Goal: Task Accomplishment & Management: Contribute content

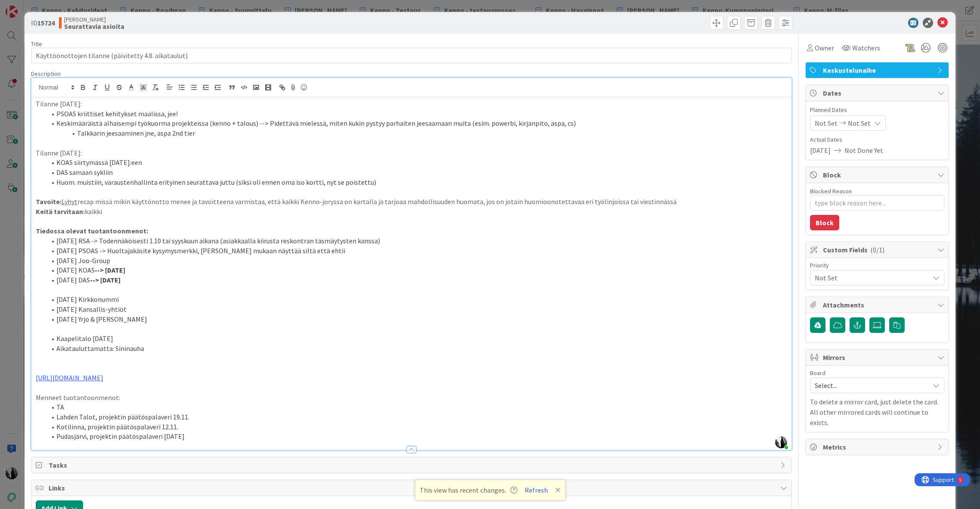
scroll to position [53, 0]
click at [941, 21] on icon at bounding box center [942, 23] width 10 height 10
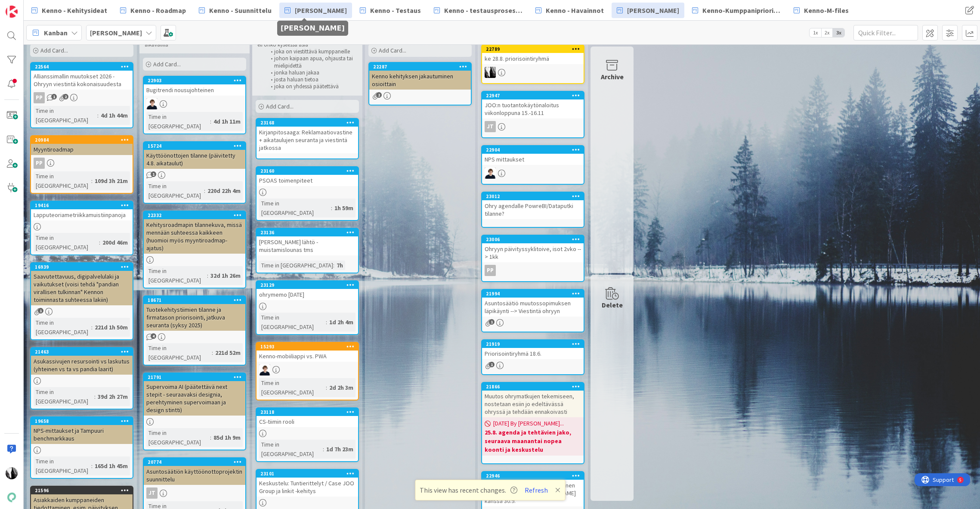
click at [320, 10] on span "[PERSON_NAME]" at bounding box center [321, 10] width 52 height 10
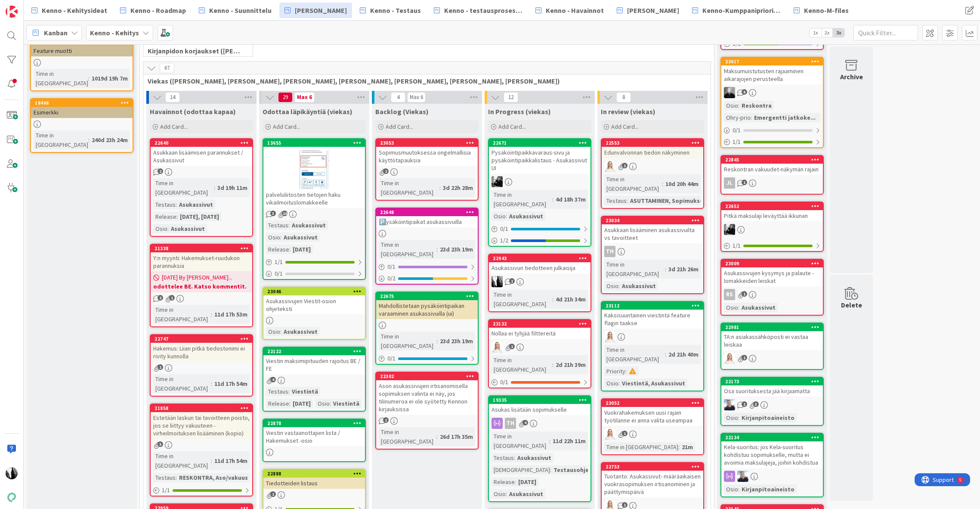
scroll to position [196, 0]
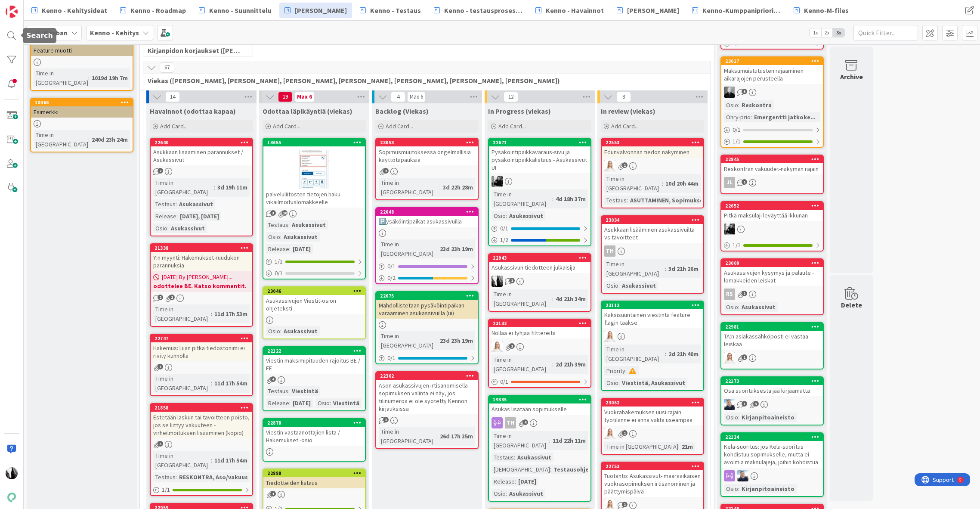
drag, startPoint x: 11, startPoint y: 34, endPoint x: 27, endPoint y: 34, distance: 16.4
click at [11, 34] on div at bounding box center [11, 35] width 17 height 17
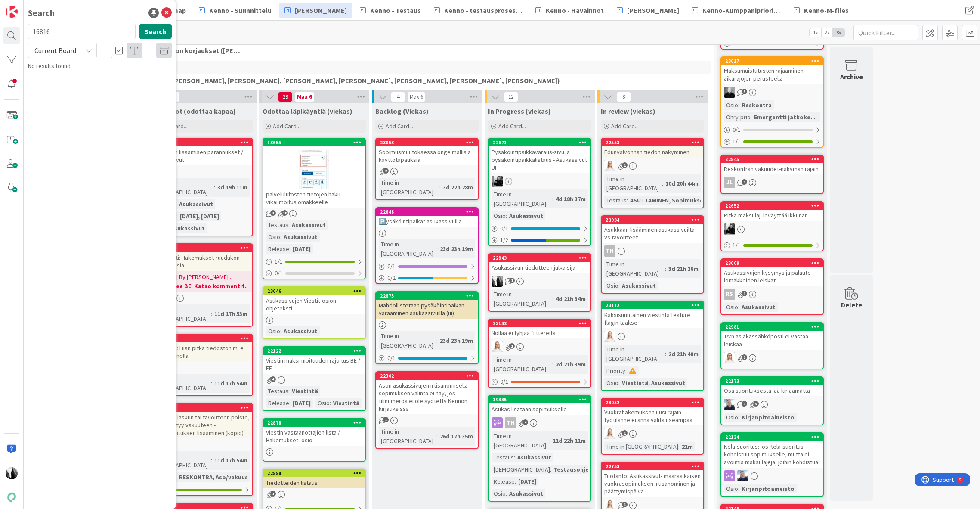
click at [75, 31] on input "16816" at bounding box center [82, 31] width 108 height 15
drag, startPoint x: 65, startPoint y: 31, endPoint x: 26, endPoint y: 30, distance: 39.6
click at [25, 30] on div "16816 Search" at bounding box center [100, 33] width 154 height 19
type input "23035"
click at [81, 52] on div "Current Board" at bounding box center [62, 50] width 69 height 15
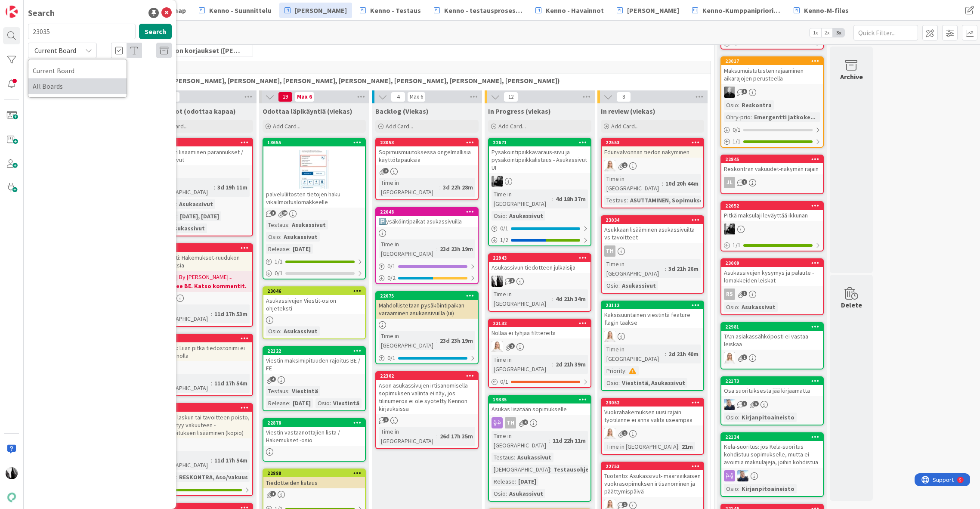
click at [65, 87] on span "All Boards" at bounding box center [77, 86] width 89 height 13
click at [128, 70] on div "Kenno - Suunnittelu › Design backlog" at bounding box center [106, 68] width 132 height 8
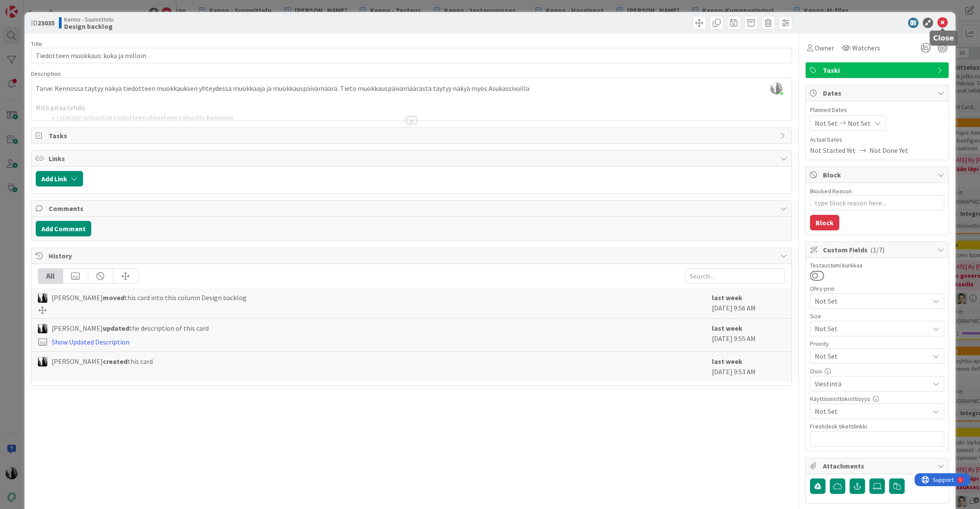
type textarea "x"
click at [942, 22] on icon at bounding box center [942, 23] width 10 height 10
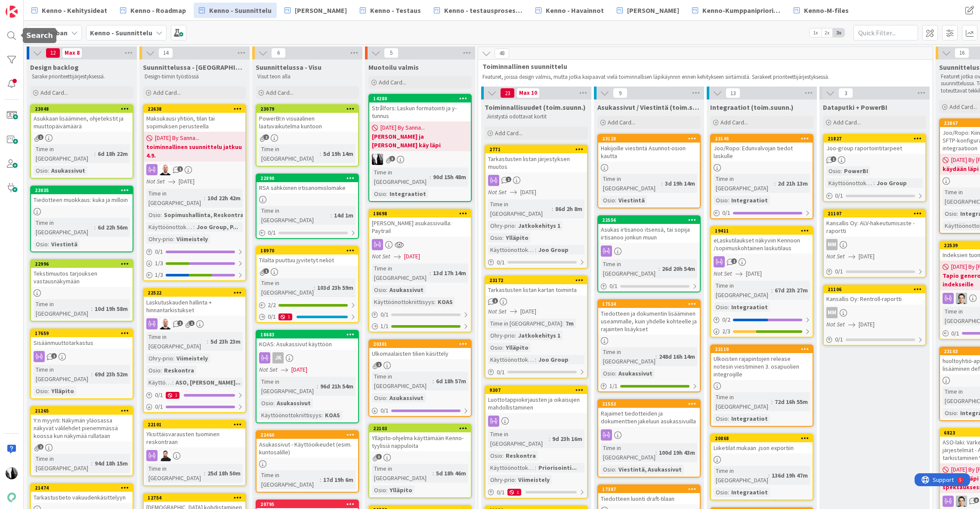
drag, startPoint x: 14, startPoint y: 37, endPoint x: 26, endPoint y: 38, distance: 12.5
click at [15, 37] on div at bounding box center [11, 35] width 17 height 17
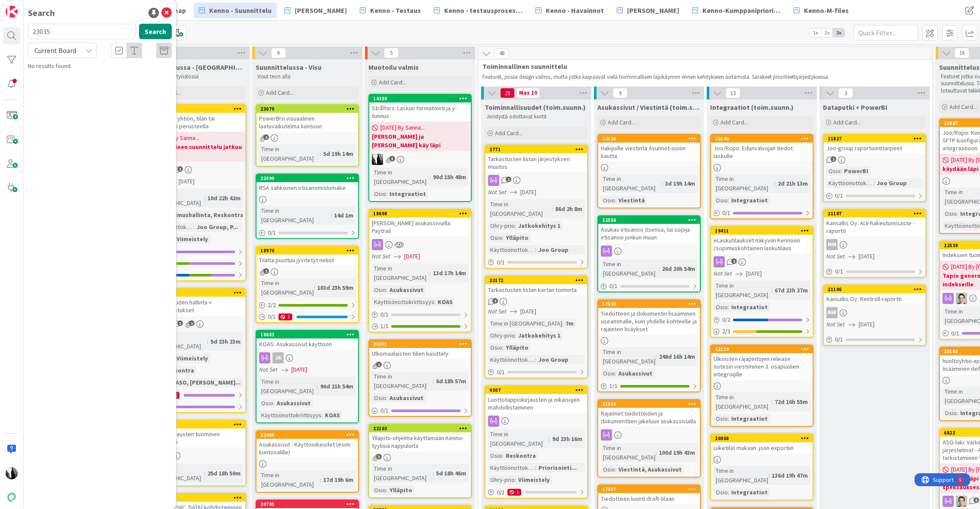
drag, startPoint x: 86, startPoint y: 32, endPoint x: 30, endPoint y: 31, distance: 56.8
click at [30, 31] on input "23035" at bounding box center [82, 31] width 108 height 15
click at [64, 54] on span "Current Board" at bounding box center [55, 50] width 42 height 9
click at [64, 85] on span "All Boards" at bounding box center [77, 86] width 89 height 13
drag, startPoint x: 45, startPoint y: 33, endPoint x: 23, endPoint y: 34, distance: 21.9
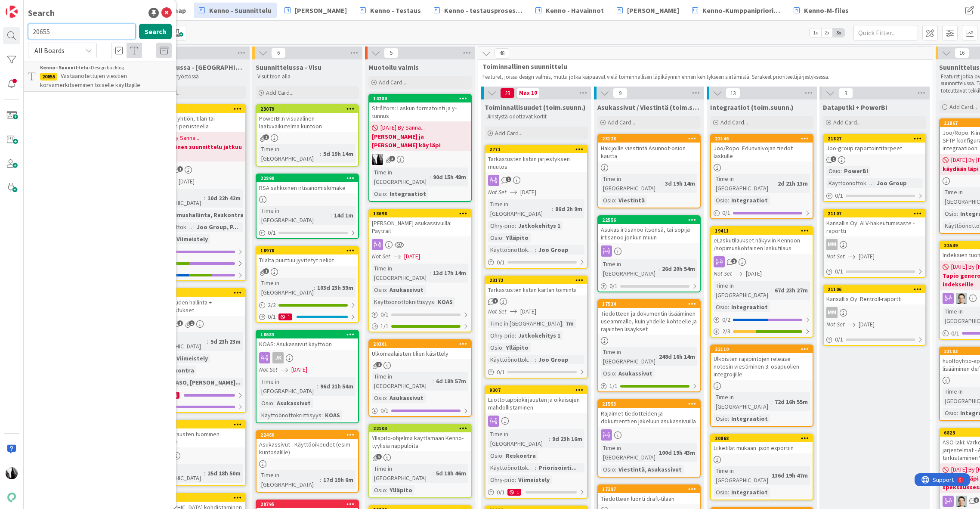
click at [24, 34] on div "20655 Search" at bounding box center [100, 33] width 154 height 19
click at [160, 33] on button "Search" at bounding box center [155, 31] width 33 height 15
drag, startPoint x: 48, startPoint y: 31, endPoint x: 19, endPoint y: 30, distance: 29.3
click at [19, 30] on div "Search 23048 Search All Boards Current Board All Boards Kenno - Suunnittelu › D…" at bounding box center [12, 254] width 24 height 509
type input "23046"
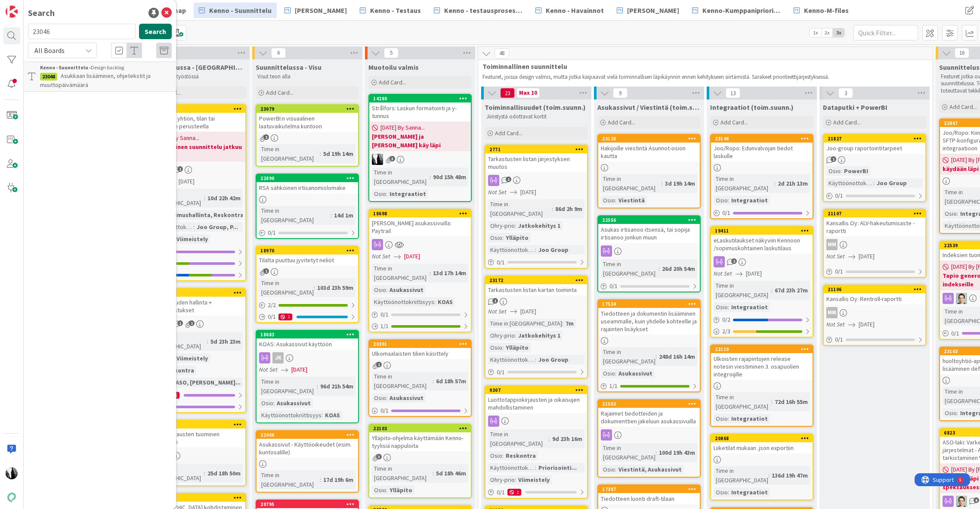
click at [163, 32] on button "Search" at bounding box center [155, 31] width 33 height 15
click at [95, 73] on span "Asukassivujen Viestit-osion ohjeteksti" at bounding box center [110, 76] width 98 height 8
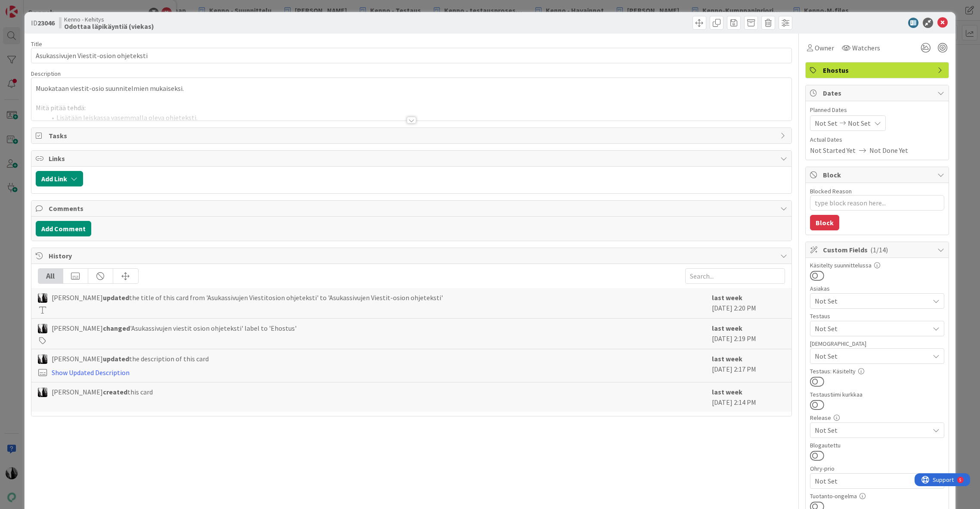
click at [412, 121] on div at bounding box center [411, 120] width 9 height 7
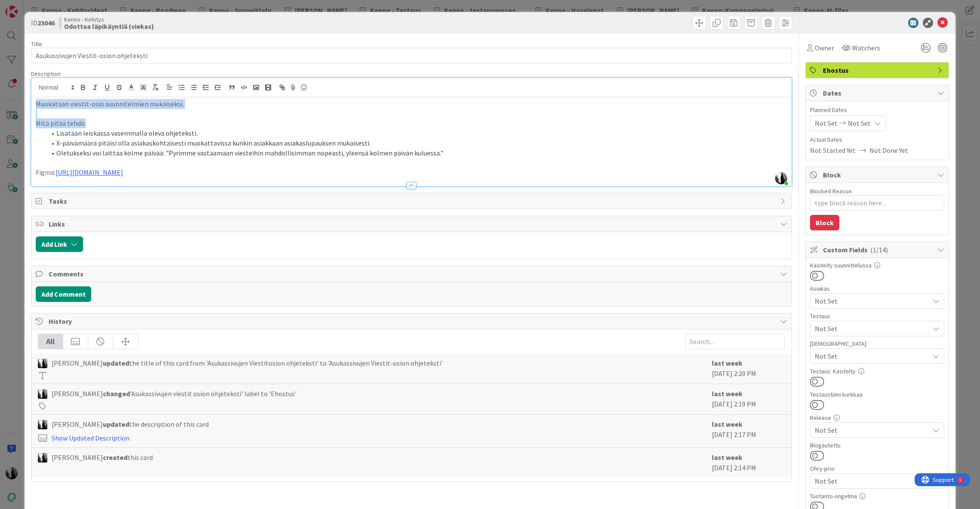
drag, startPoint x: 37, startPoint y: 104, endPoint x: 198, endPoint y: 123, distance: 162.9
click at [198, 123] on div "Muokataan viestit-osio suunnitelmien mukaiseksi. Mitä pitää tehdä: Lisätään lei…" at bounding box center [411, 141] width 760 height 89
click at [287, 125] on p "Mitä pitää tehdä:" at bounding box center [411, 123] width 751 height 10
type textarea "x"
click at [943, 23] on icon at bounding box center [942, 23] width 10 height 10
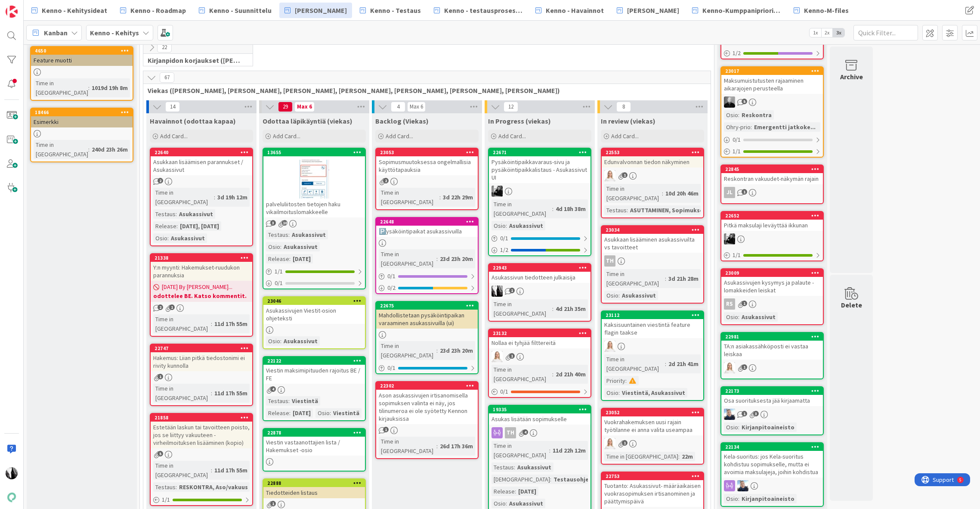
scroll to position [200, 0]
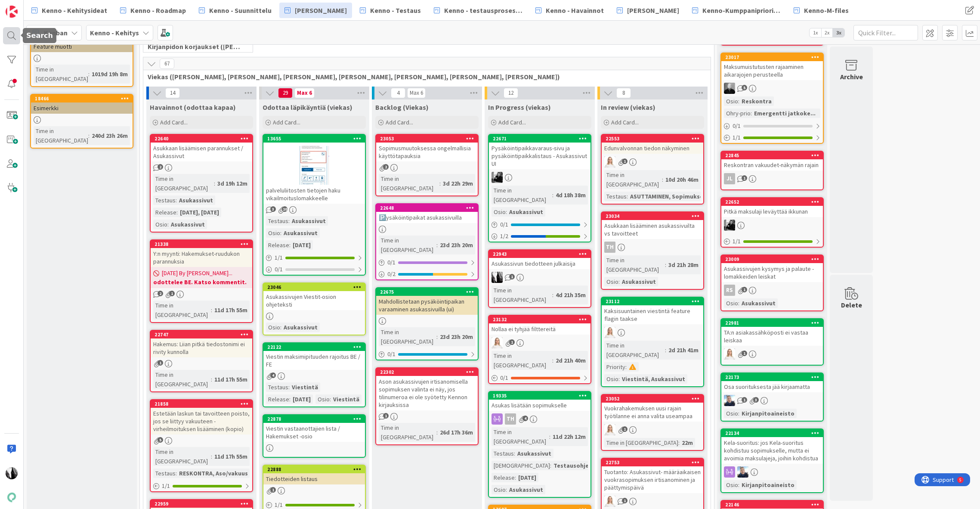
click at [10, 34] on div at bounding box center [11, 35] width 17 height 17
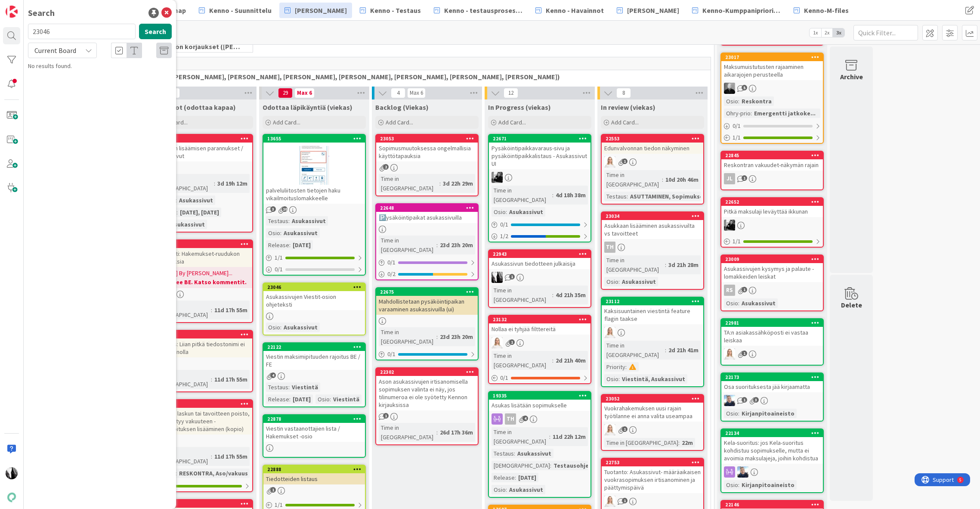
drag, startPoint x: 81, startPoint y: 35, endPoint x: 30, endPoint y: 31, distance: 51.3
click at [30, 31] on input "23046" at bounding box center [82, 31] width 108 height 15
type input "lisätään asukastietorajapintaan"
click at [86, 49] on icon at bounding box center [88, 50] width 7 height 7
drag, startPoint x: 71, startPoint y: 87, endPoint x: 86, endPoint y: 85, distance: 15.2
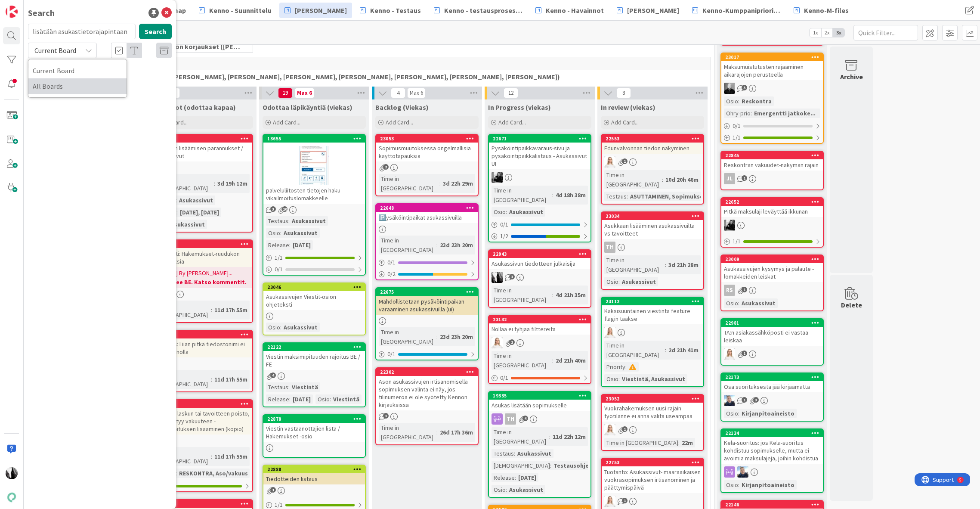
click at [71, 87] on span "All Boards" at bounding box center [77, 86] width 89 height 13
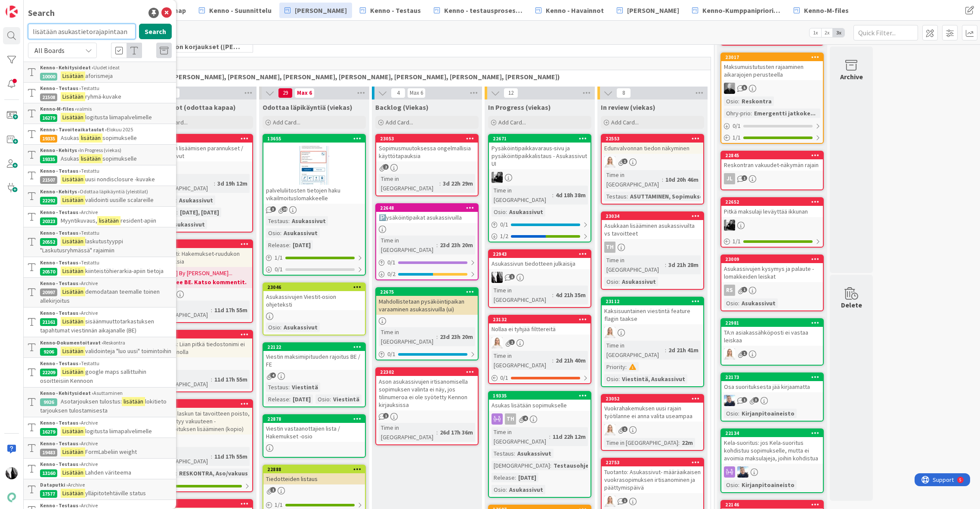
drag, startPoint x: 125, startPoint y: 32, endPoint x: 29, endPoint y: 34, distance: 96.0
click at [29, 34] on input "lisätään asukastietorajapintaan" at bounding box center [82, 31] width 108 height 15
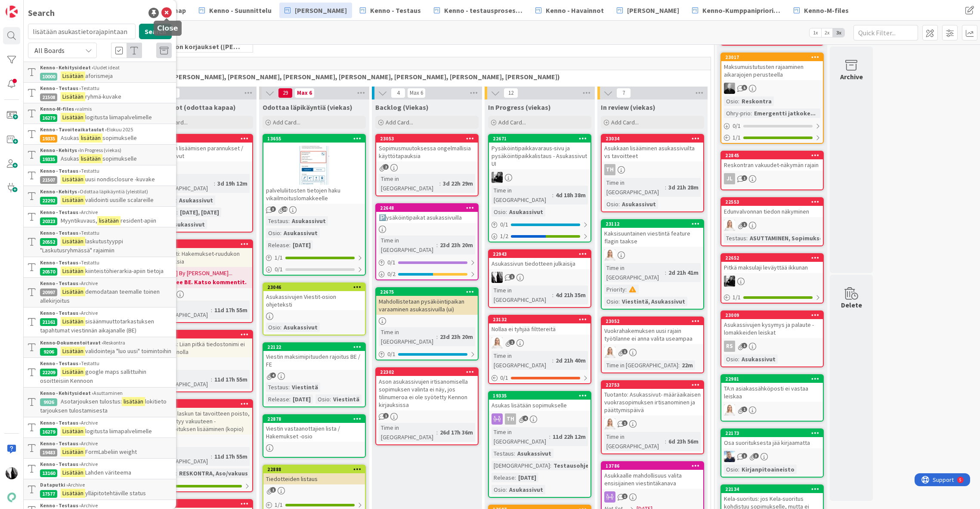
click at [167, 9] on icon at bounding box center [166, 13] width 10 height 10
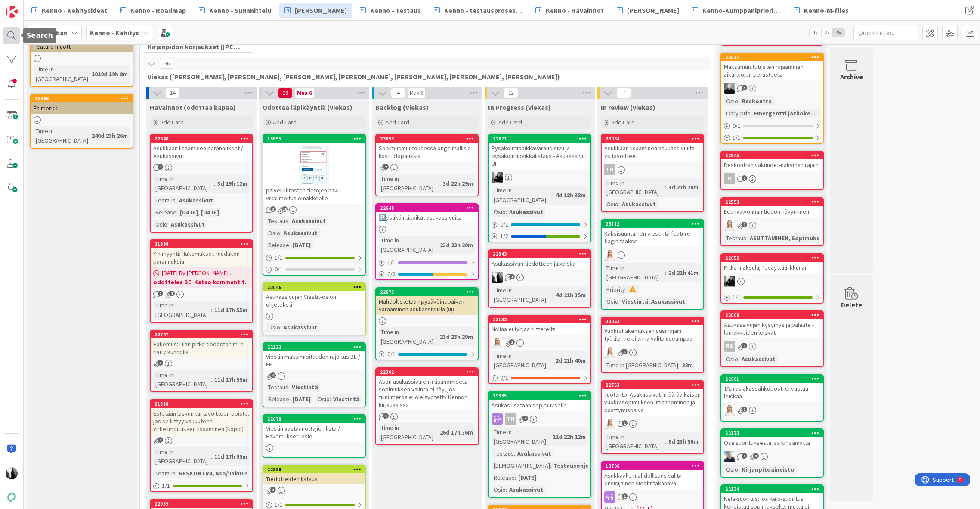
click at [12, 37] on div at bounding box center [11, 35] width 17 height 17
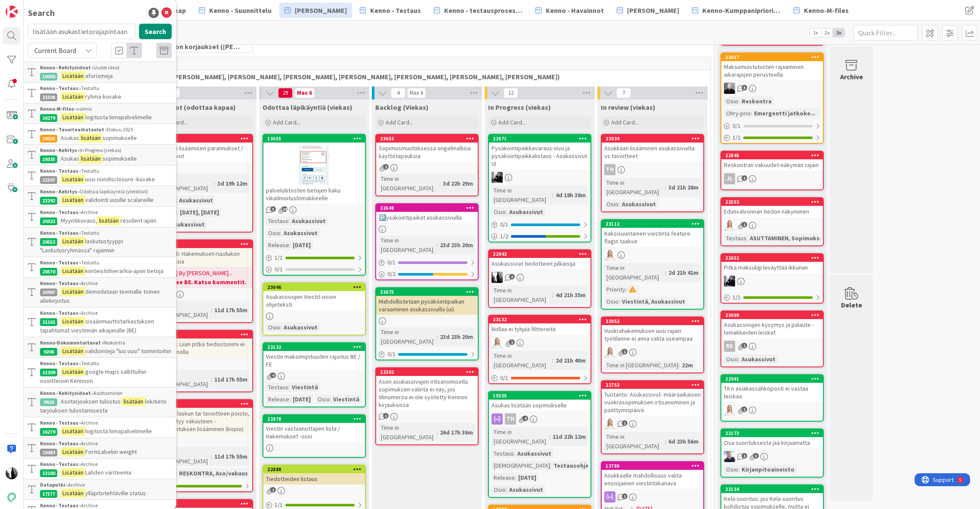
drag, startPoint x: 115, startPoint y: 32, endPoint x: 31, endPoint y: 31, distance: 84.3
click at [31, 30] on input "lisätään asukastietorajapintaan" at bounding box center [82, 31] width 108 height 15
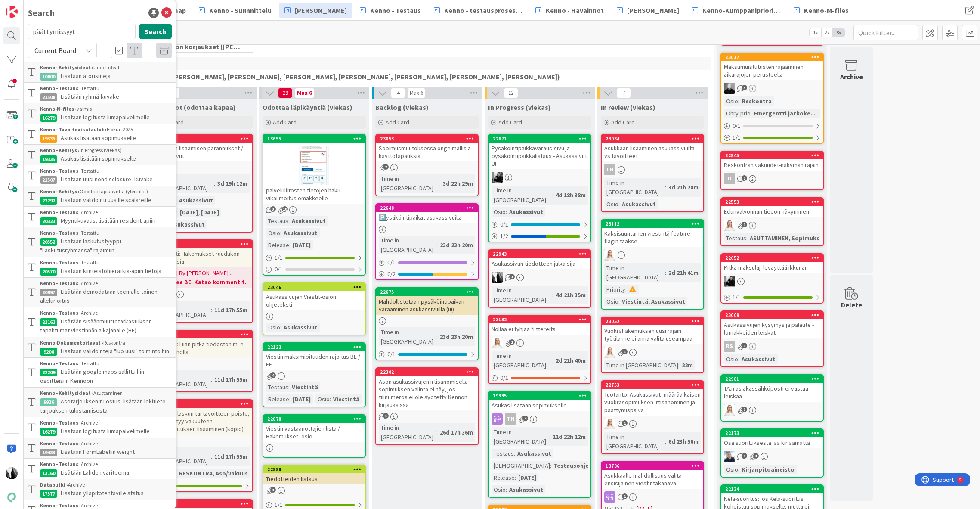
type input "päättymissyyt"
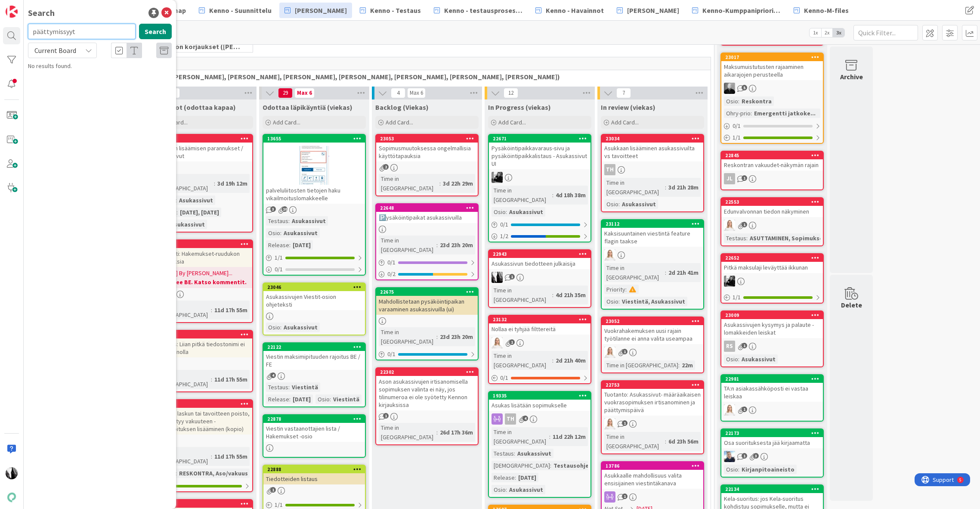
drag, startPoint x: 56, startPoint y: 31, endPoint x: 31, endPoint y: 31, distance: 24.5
click at [31, 31] on input "päättymissyyt" at bounding box center [82, 31] width 108 height 15
click at [228, 30] on div "Kanban Kenno - Kehitys 1x 2x 3x" at bounding box center [502, 33] width 956 height 24
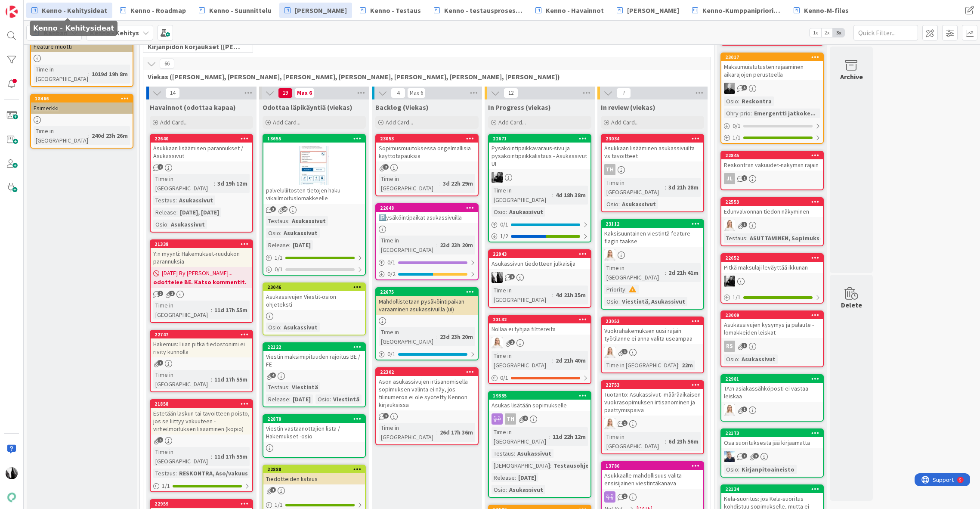
click at [90, 8] on span "Kenno - Kehitysideat" at bounding box center [74, 10] width 65 height 10
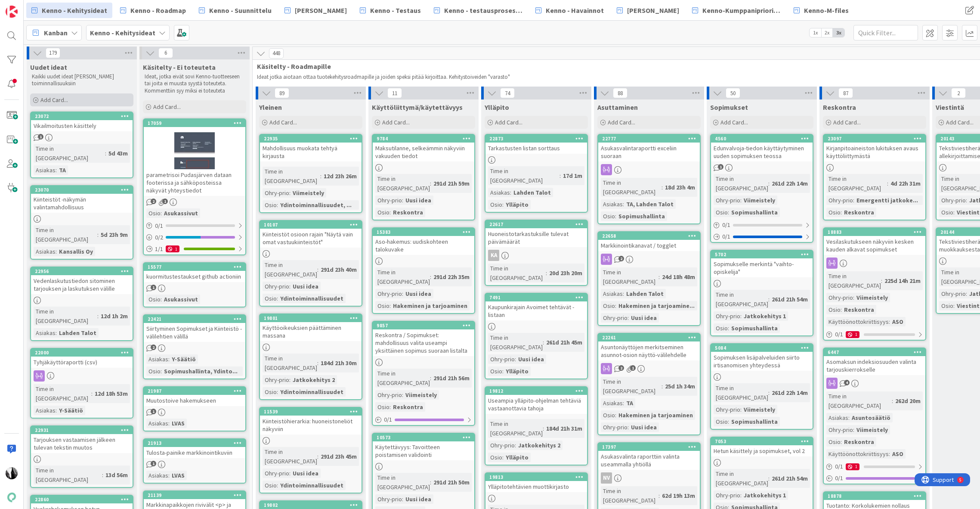
click at [67, 99] on span "Add Card..." at bounding box center [54, 100] width 28 height 8
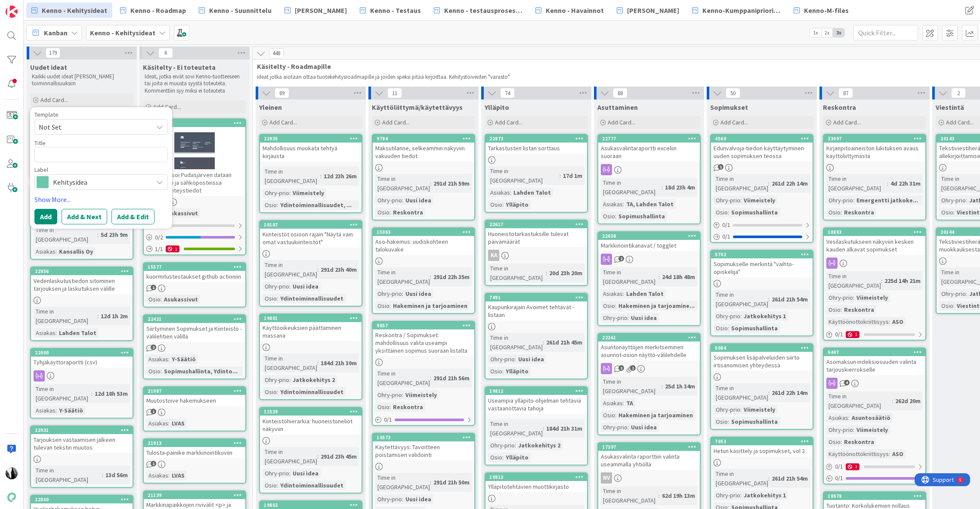
type textarea "x"
type textarea "A"
type textarea "x"
type textarea "As"
type textarea "x"
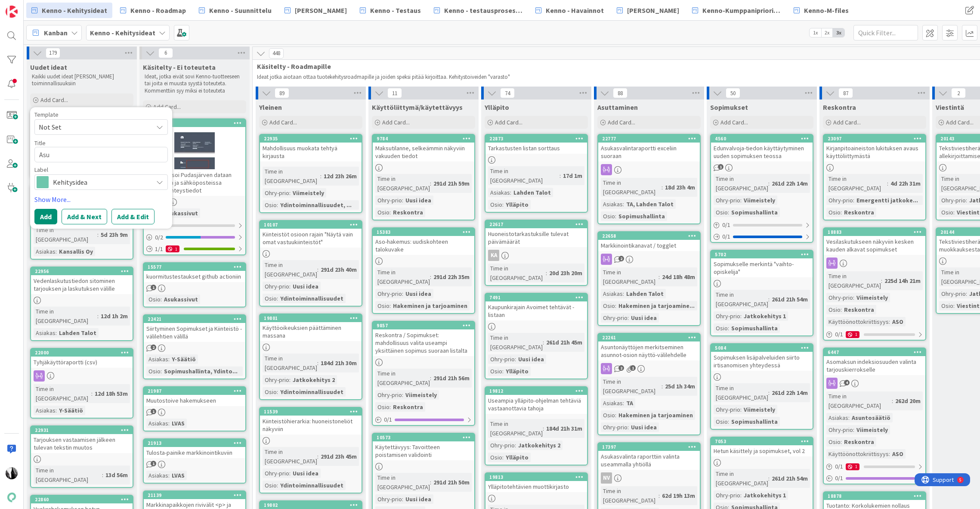
type textarea "Asuk"
type textarea "x"
type textarea "Asukas"
type textarea "x"
type textarea "Asukasti"
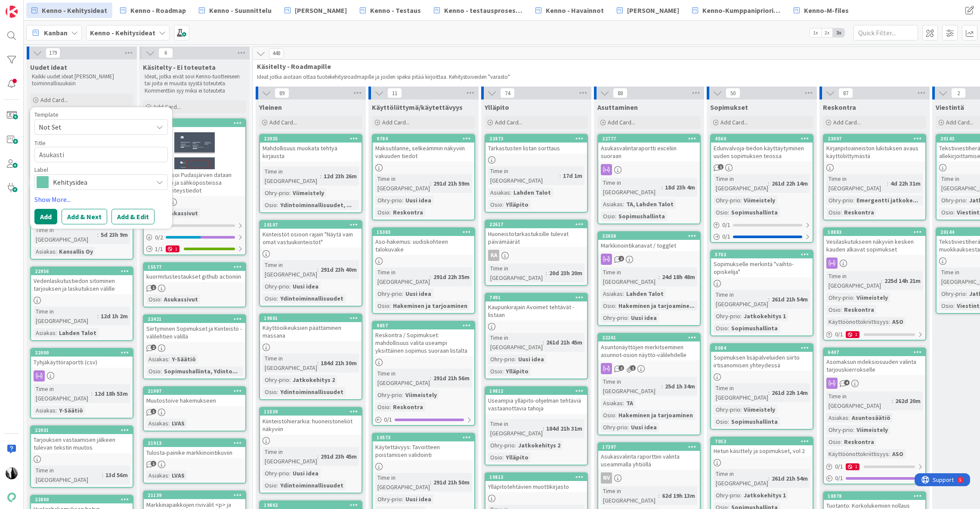
type textarea "x"
type textarea "Asukastie"
type textarea "x"
type textarea "Asukastiet"
type textarea "x"
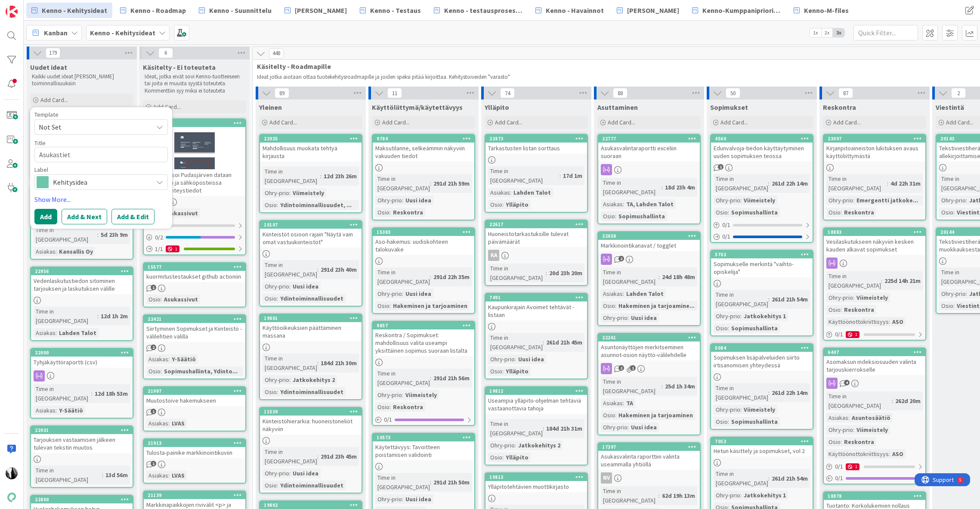
type textarea "Asukastieto"
type textarea "x"
type textarea "Asukastieto-"
type textarea "x"
type textarea "Asukastieto-A"
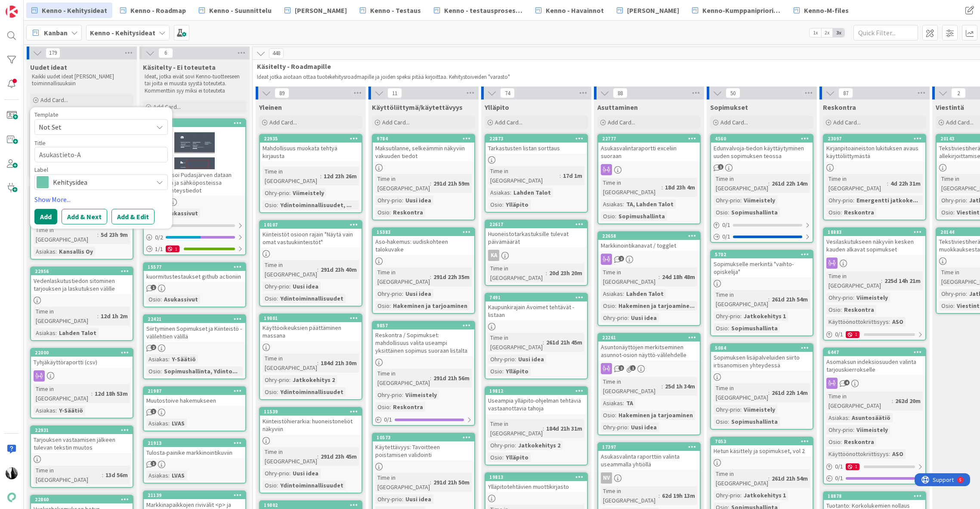
type textarea "x"
type textarea "Asukastieto-API"
type textarea "x"
type textarea "Asukastieto-API,"
type textarea "x"
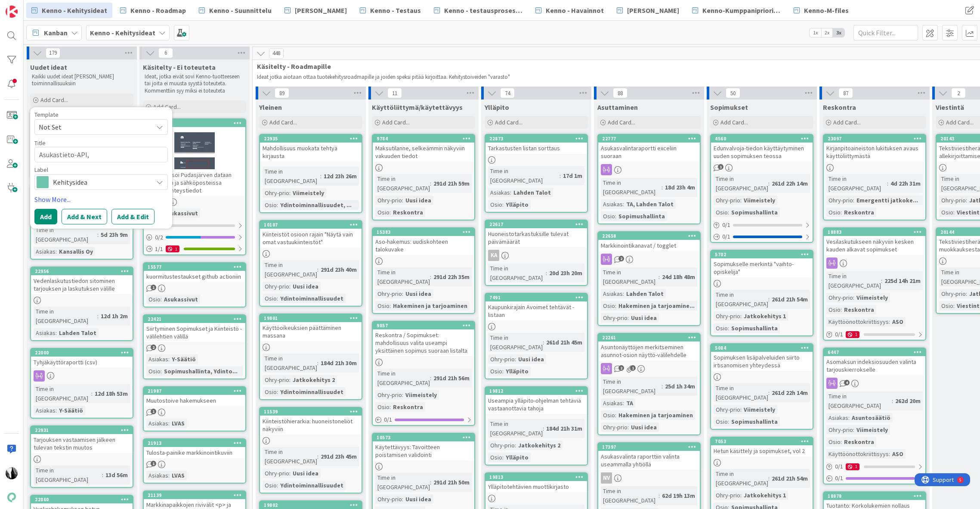
type textarea "Asukastieto-API,"
type textarea "x"
type textarea "Asukastieto-API, s"
type textarea "x"
type textarea "Asukastieto-API, sop"
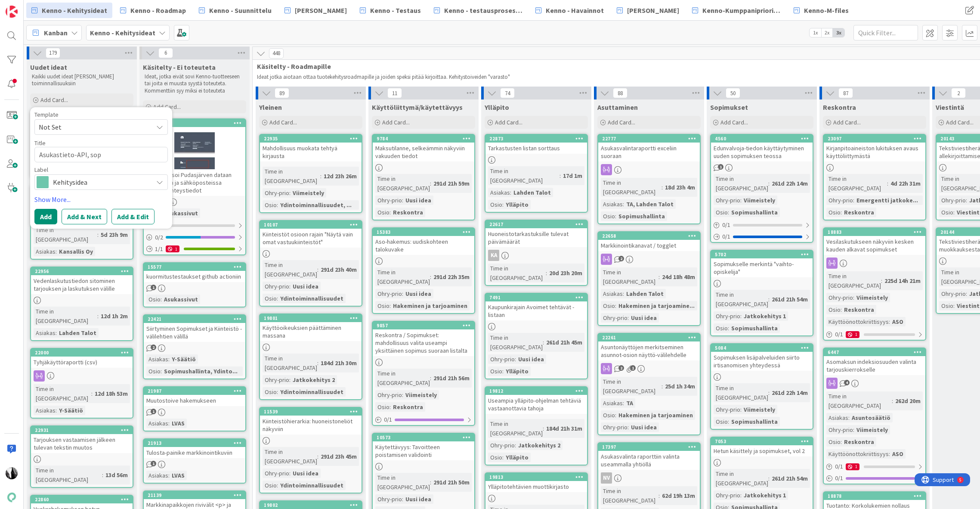
type textarea "x"
type textarea "Asukastieto-API, sopi"
type textarea "x"
type textarea "Asukastieto-API, sop"
type textarea "x"
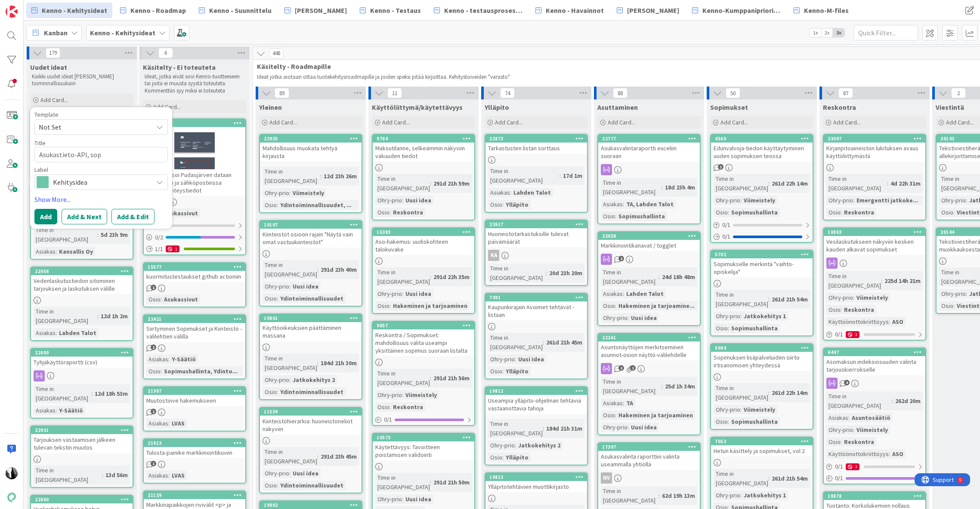
type textarea "Asukastieto-API, so"
type textarea "x"
type textarea "Asukastieto-API, s"
type textarea "x"
type textarea "Asukastieto-API,"
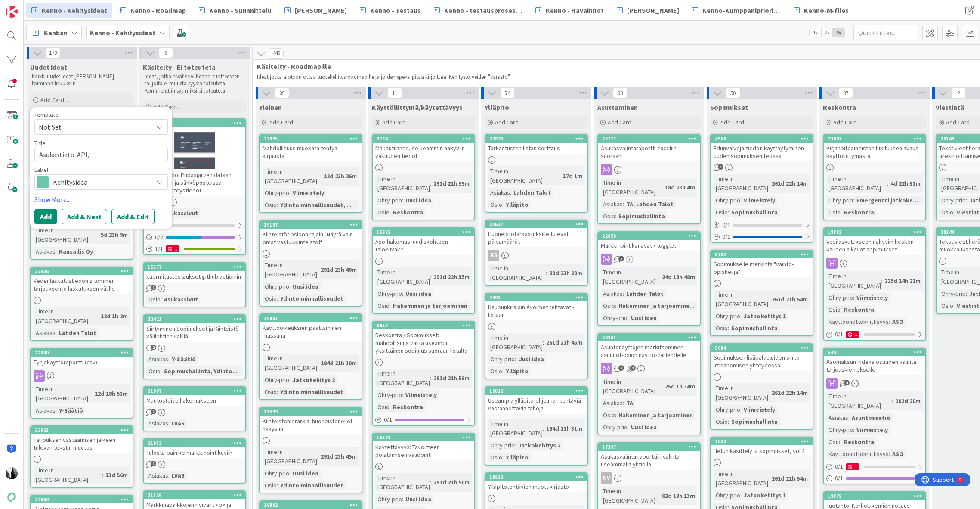
type textarea "x"
type textarea "Asukastieto-API,"
type textarea "x"
type textarea "Asukastieto-API"
type textarea "x"
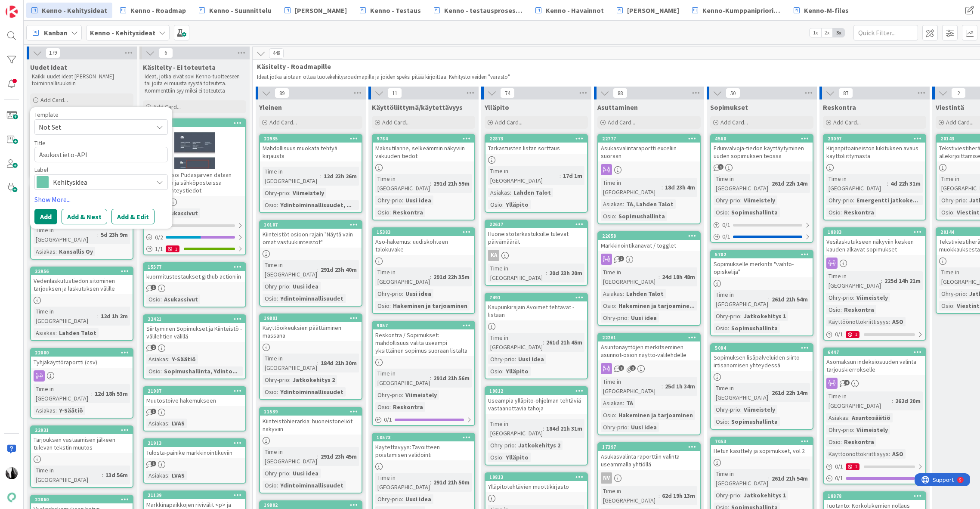
type textarea "Asukastieto-API:"
type textarea "x"
type textarea "Asukastieto-API:"
type textarea "x"
type textarea "Asukastieto-API: Li"
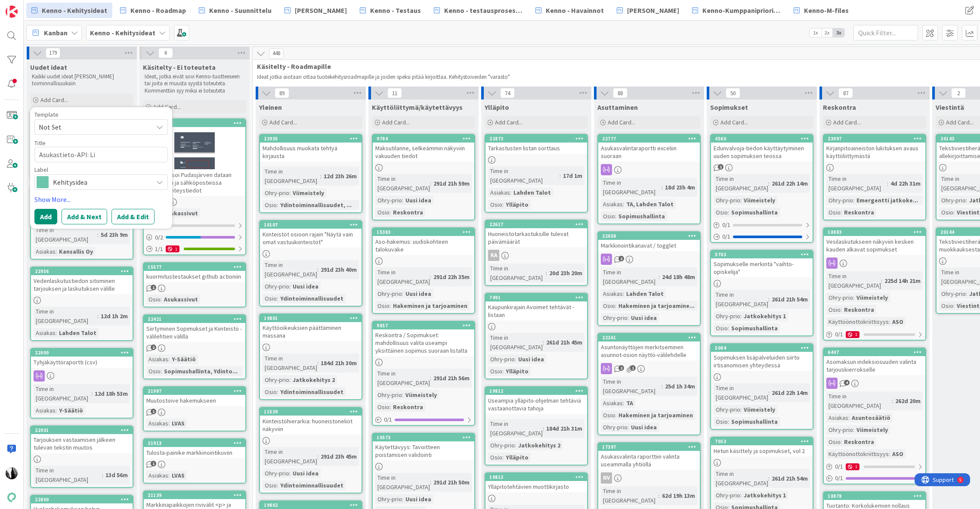
type textarea "x"
type textarea "Asukastieto-API: Lis"
type textarea "x"
type textarea "Asukastieto-API: Lisä"
type textarea "x"
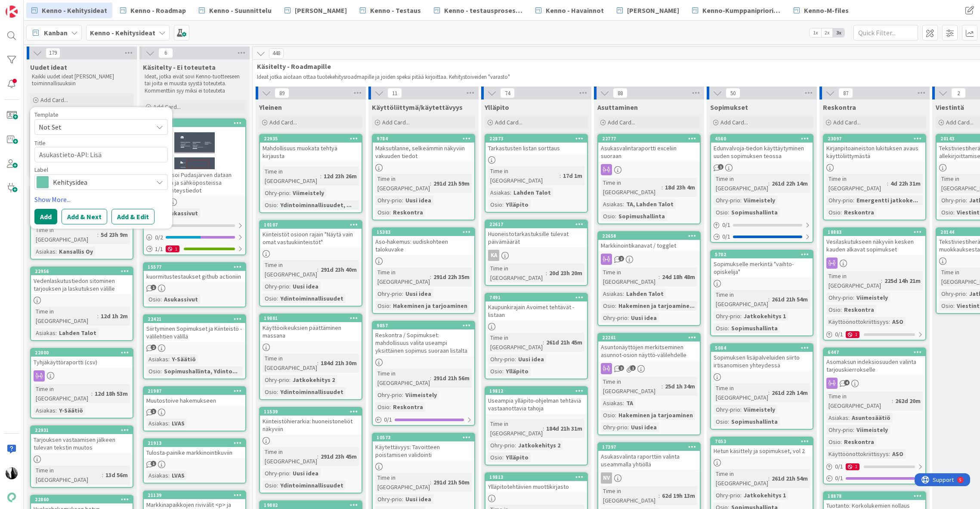
type textarea "Asukastieto-API: Lisät"
type textarea "x"
type textarea "Asukastieto-API: Lisätää"
type textarea "x"
type textarea "Asukastieto-API: Lisätään"
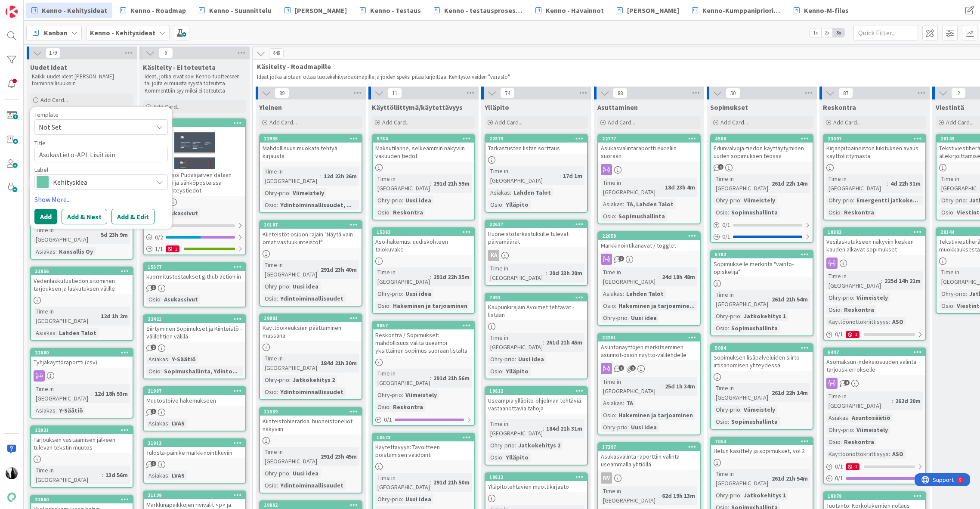
type textarea "x"
type textarea "Asukastieto-API: Lisätään"
type textarea "x"
type textarea "Asukastieto-API: Lisätään t"
type textarea "x"
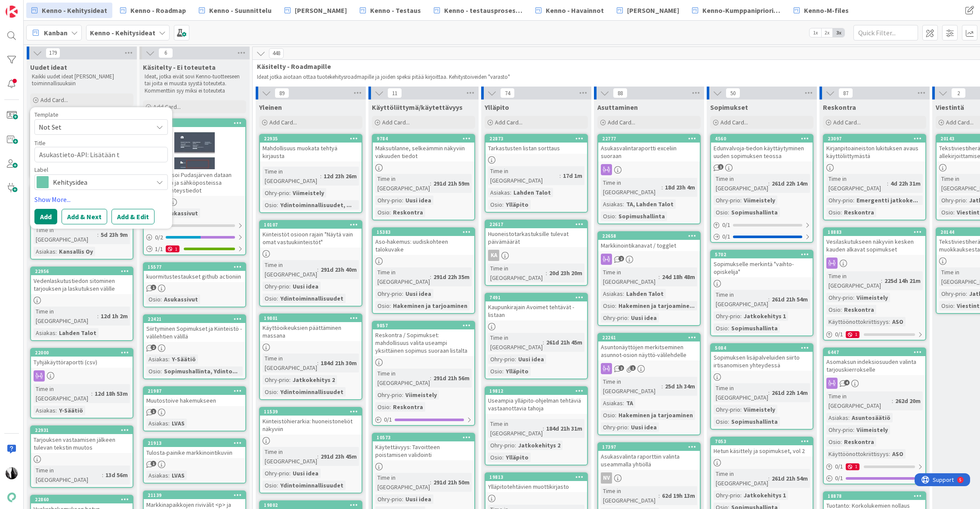
type textarea "Asukastieto-API: Lisätään ti"
type textarea "x"
type textarea "Asukastieto-API: Lisätään tie"
type textarea "x"
type textarea "Asukastieto-API: Lisätään tiet"
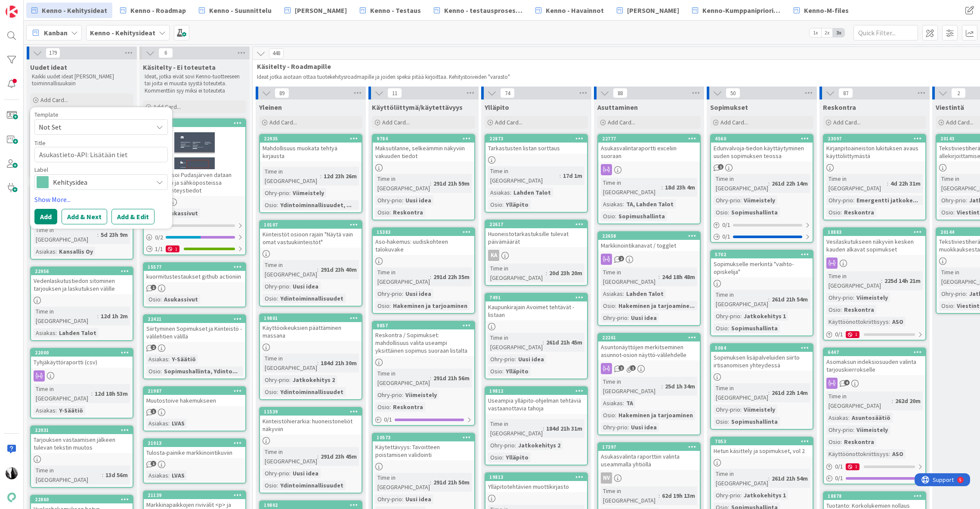
type textarea "x"
type textarea "Asukastieto-API: Lisätään tietoi"
type textarea "x"
type textarea "Asukastieto-API: Lisätään tietoih"
type textarea "x"
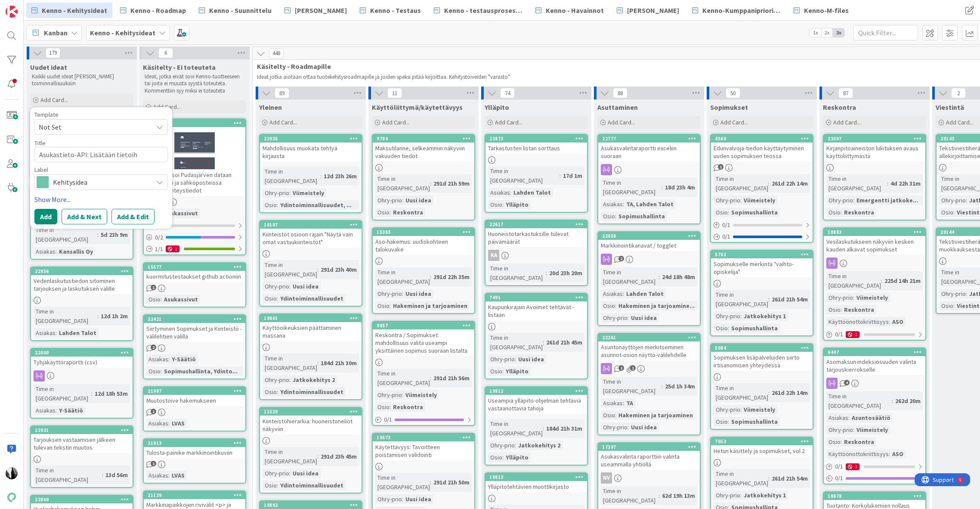
type textarea "Asukastieto-API: Lisätään tietoihi"
type textarea "x"
type textarea "Asukastieto-API: Lisätään tietoihin"
type textarea "x"
type textarea "Asukastieto-API: Lisätään tietoihin"
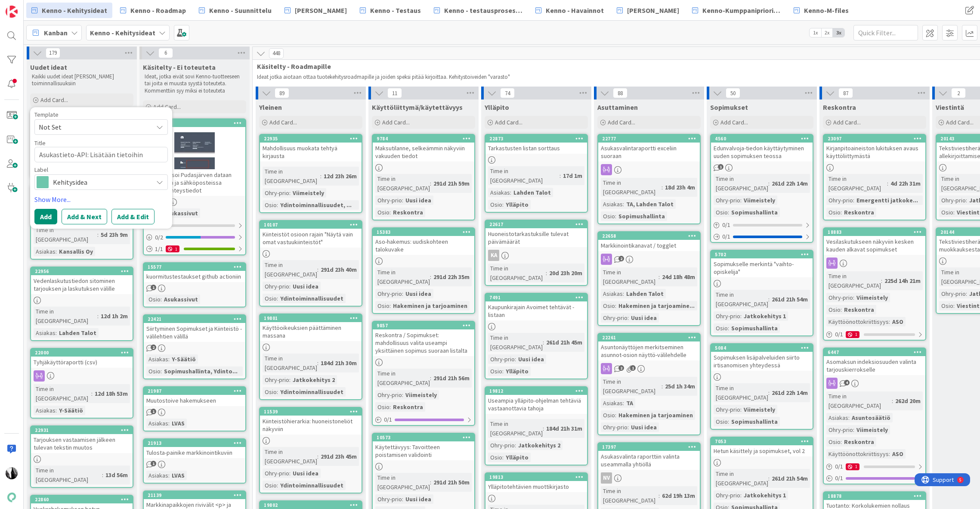
type textarea "x"
type textarea "Asukastieto-API: Lisätään tietoihin s"
type textarea "x"
type textarea "Asukastieto-API: Lisätään tietoihin so"
type textarea "x"
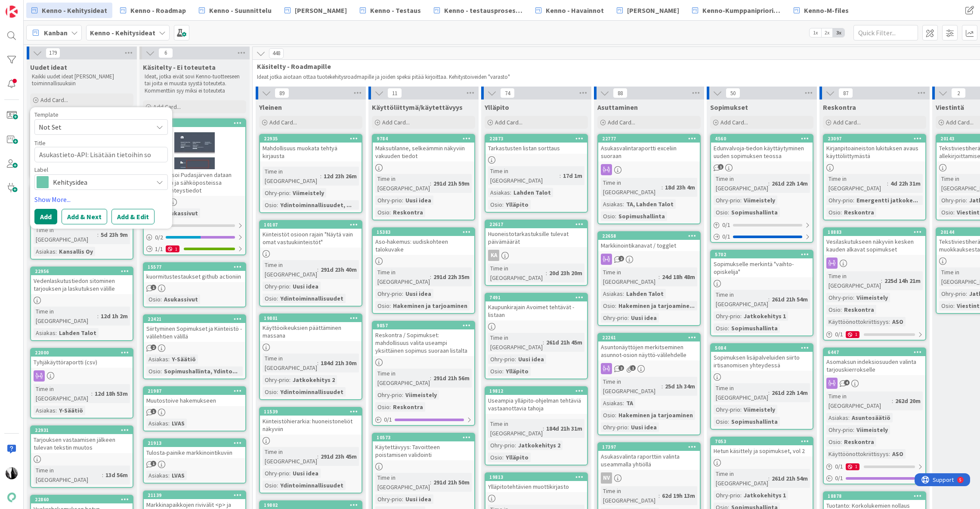
type textarea "Asukastieto-API: Lisätään tietoihin sop"
type textarea "x"
type textarea "Asukastieto-API: Lisätään tietoihin sopi"
type textarea "x"
type textarea "Asukastieto-API: Lisätään tietoihin sopim"
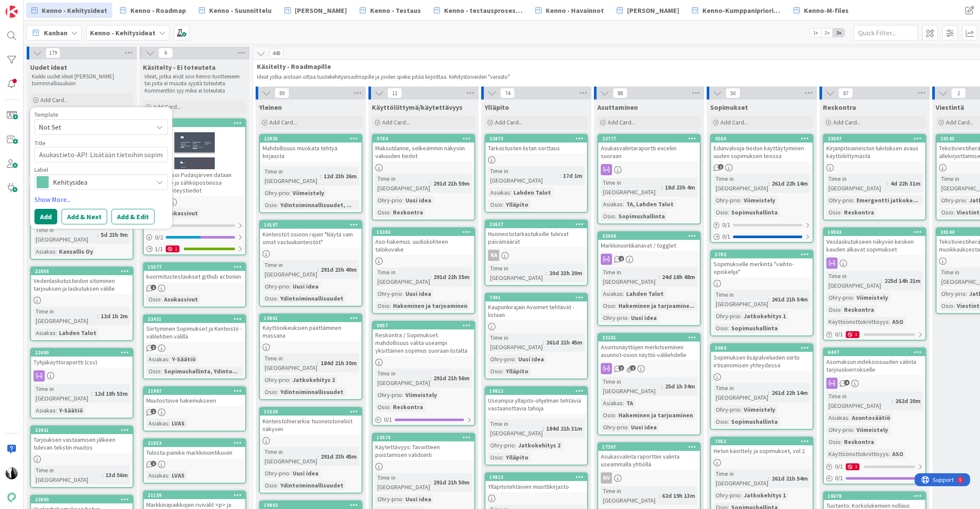
type textarea "x"
type textarea "Asukastieto-API: Lisätään tietoihin sopimu"
type textarea "x"
type textarea "Asukastieto-API: Lisätään tietoihin sopimuk"
type textarea "x"
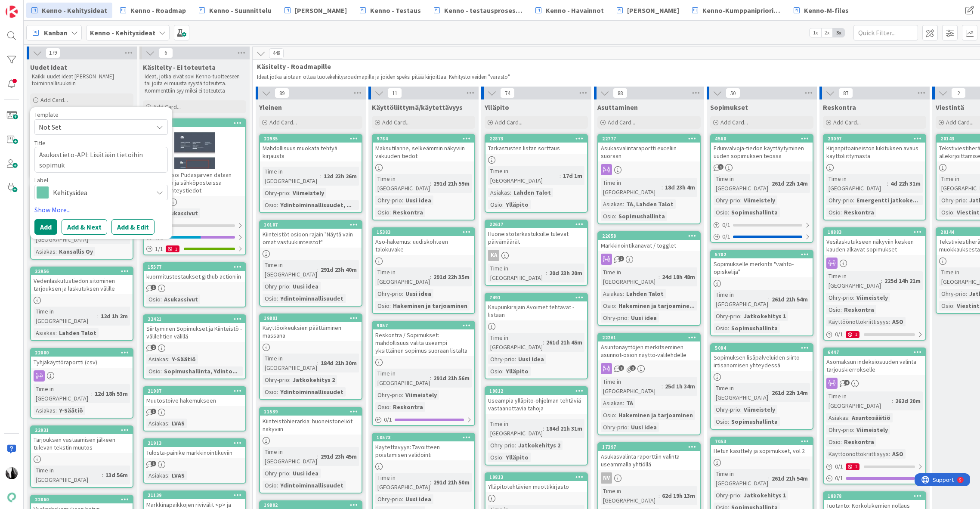
type textarea "Asukastieto-API: Lisätään tietoihin sopimuks"
type textarea "x"
type textarea "Asukastieto-API: Lisätään tietoihin sopimukse"
type textarea "x"
type textarea "Asukastieto-API: Lisätään tietoihin sopimuksen"
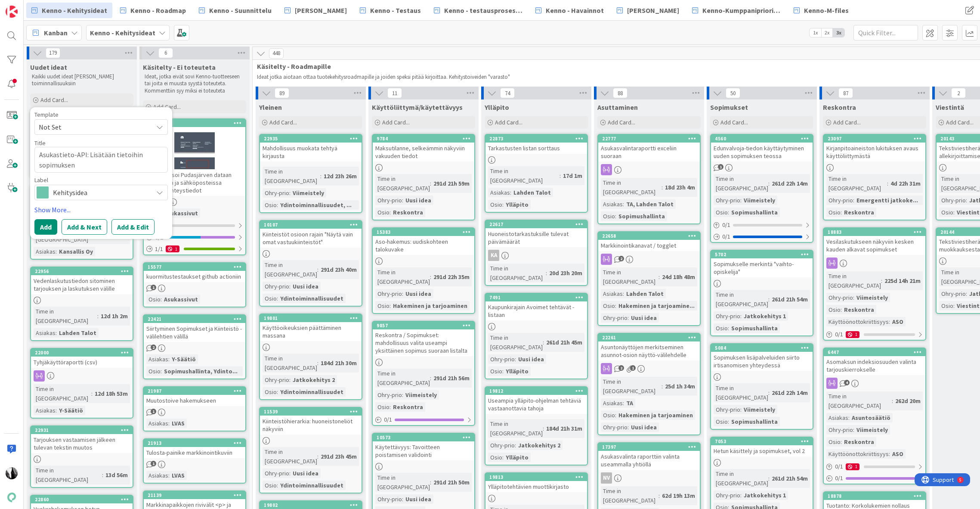
type textarea "x"
type textarea "Asukastieto-API: Lisätään tietoihin sopimuksen p"
type textarea "x"
type textarea "Asukastieto-API: Lisätään tietoihin sopimuksen pä"
type textarea "x"
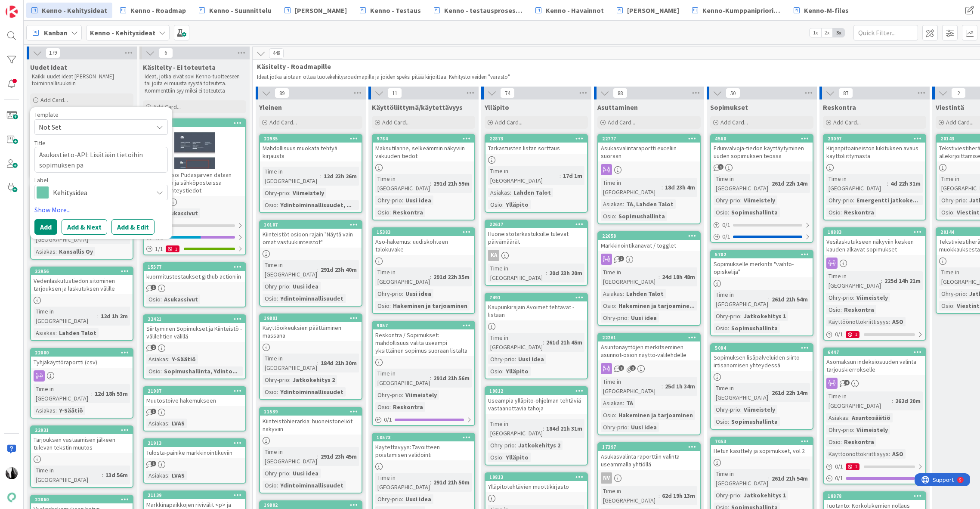
type textarea "Asukastieto-API: Lisätään tietoihin sopimuksen pää"
type textarea "x"
type textarea "Asukastieto-API: Lisätään tietoihin sopimuksen päät"
type textarea "x"
type textarea "Asukastieto-API: Lisätään tietoihin sopimuksen päätt"
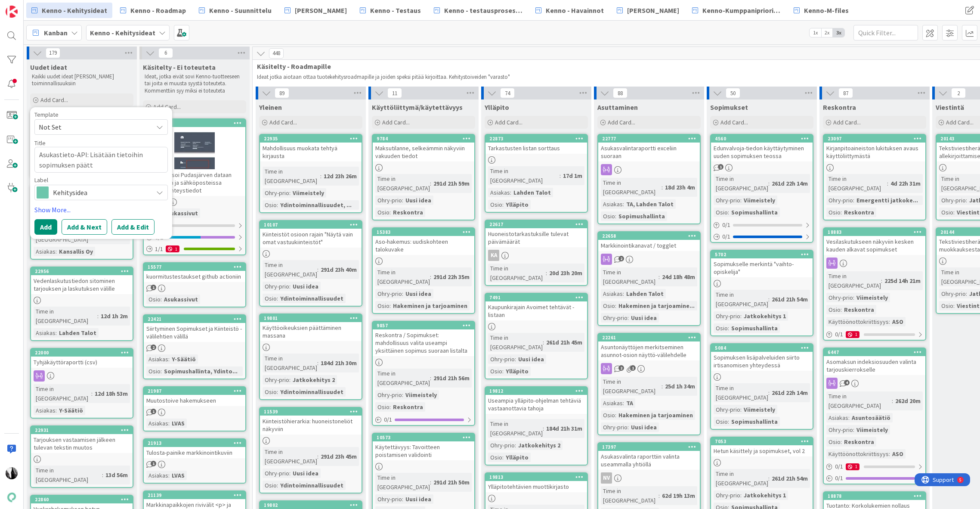
type textarea "x"
type textarea "Asukastieto-API: Lisätään tietoihin sopimuksen päättä"
type textarea "x"
type textarea "Asukastieto-API: Lisätään tietoihin sopimuksen päättäm"
type textarea "x"
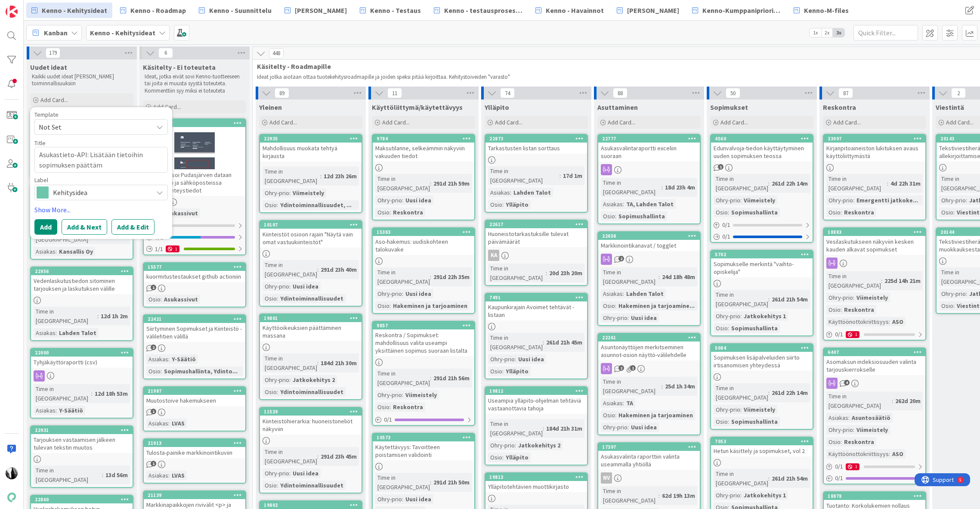
type textarea "Asukastieto-API: Lisätään tietoihin sopimuksen päättä"
type textarea "x"
type textarea "Asukastieto-API: Lisätään tietoihin sopimuksen päätt"
type textarea "x"
type textarea "Asukastieto-API: Lisätään tietoihin sopimuksen päät"
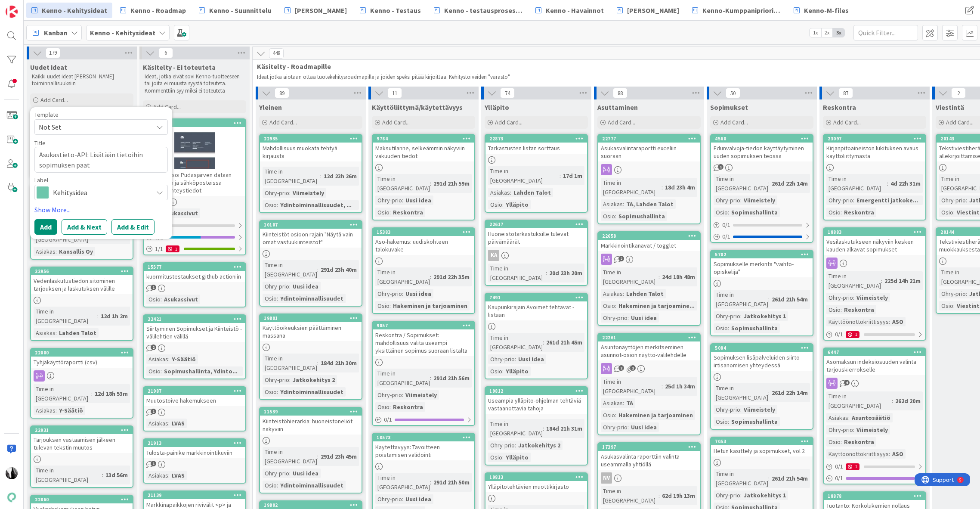
type textarea "x"
type textarea "Asukastieto-API: Lisätään tietoihin sopimuksen pää"
type textarea "x"
type textarea "Asukastieto-API: Lisätään tietoihin sopimuksen pä"
type textarea "x"
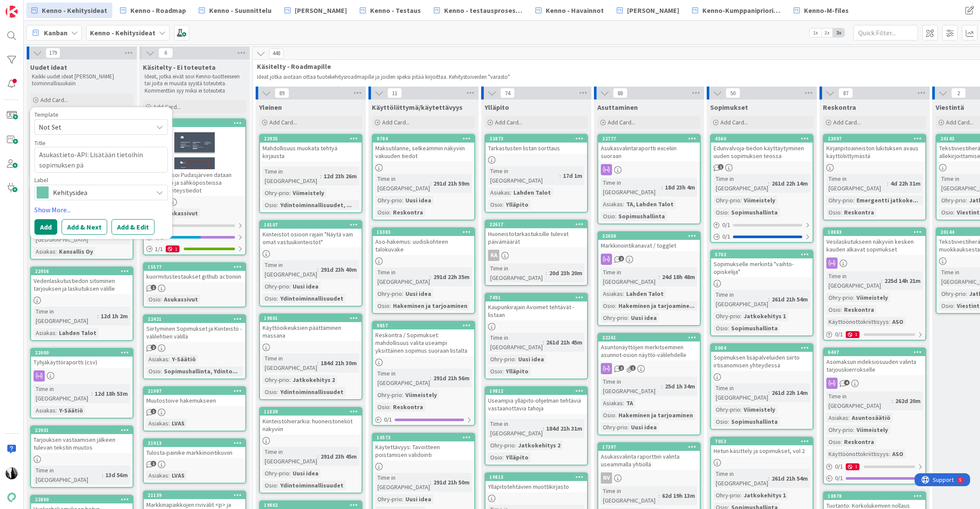
type textarea "Asukastieto-API: Lisätään tietoihin sopimuksen p"
type textarea "x"
type textarea "Asukastieto-API: Lisätään tietoihin sopimuksen"
type textarea "x"
type textarea "Asukastieto-API: Lisätään tietoihin sopimuksen"
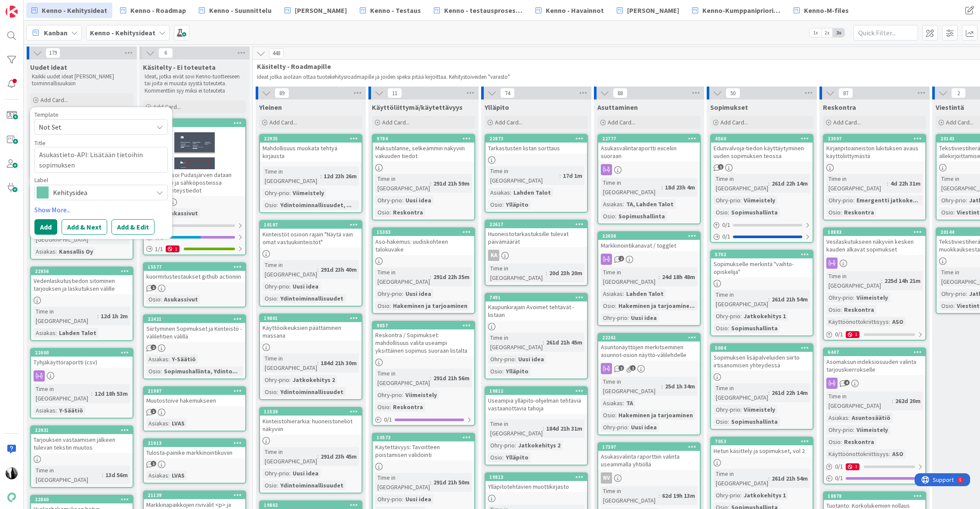
type textarea "x"
type textarea "Asukastieto-API: Lisätään tietoihin sopimukse"
type textarea "x"
type textarea "Asukastieto-API: Lisätään tietoihin sopimuks"
type textarea "x"
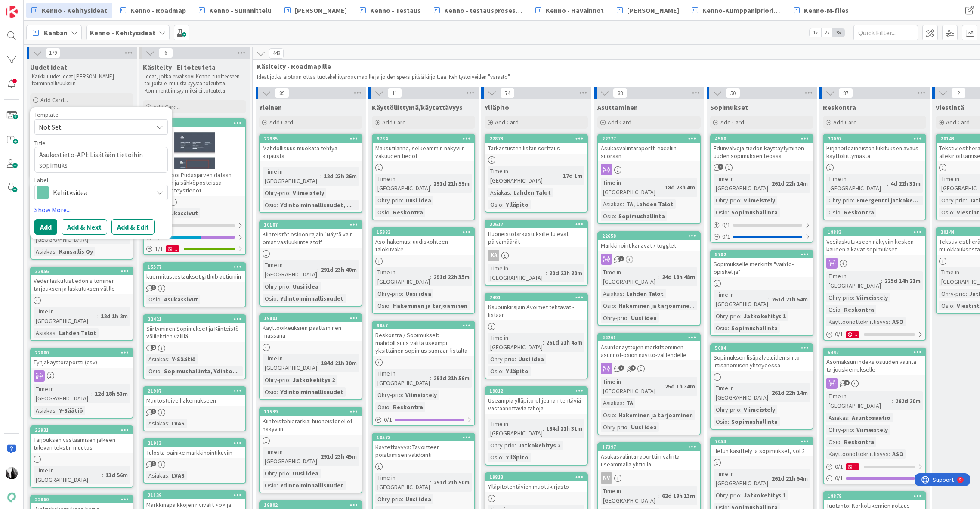
type textarea "Asukastieto-API: Lisätään tietoihin sopimuk"
type textarea "x"
type textarea "Asukastieto-API: Lisätään tietoihin sopimu"
type textarea "x"
type textarea "Asukastieto-API: Lisätään tietoihin sopim"
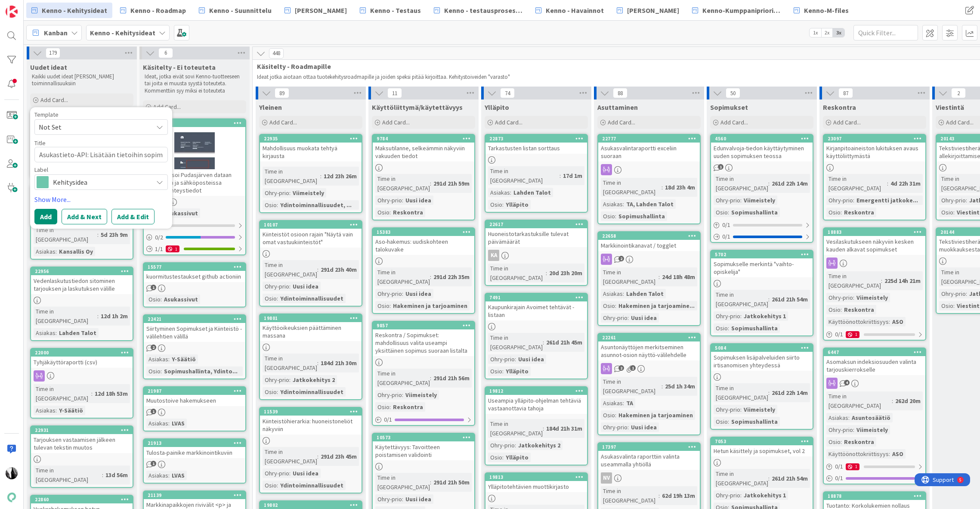
type textarea "x"
type textarea "Asukastieto-API: Lisätään tietoihin sopi"
type textarea "x"
type textarea "Asukastieto-API: Lisätään tietoihin sop"
type textarea "x"
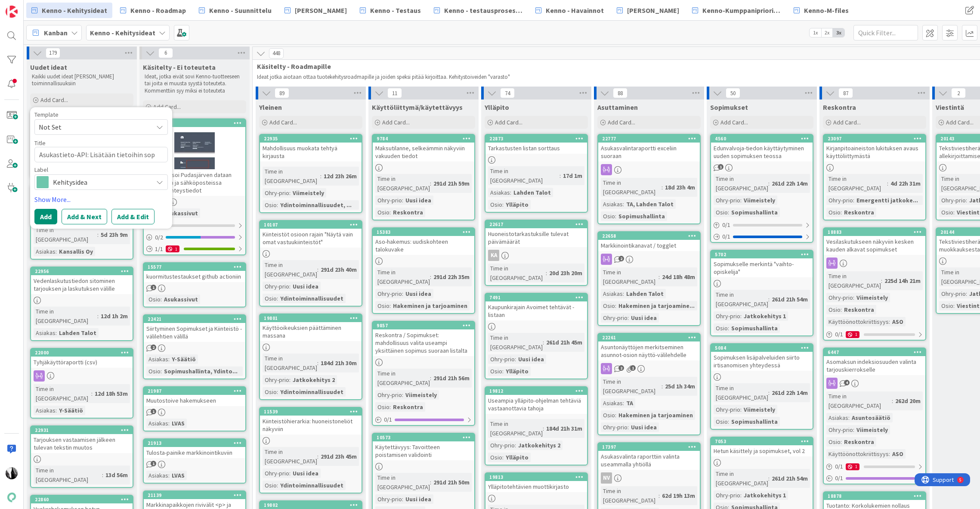
type textarea "Asukastieto-API: Lisätään tietoihin so"
type textarea "x"
type textarea "Asukastieto-API: Lisätään tietoihin s"
type textarea "x"
type textarea "Asukastieto-API: Lisätään tietoihin"
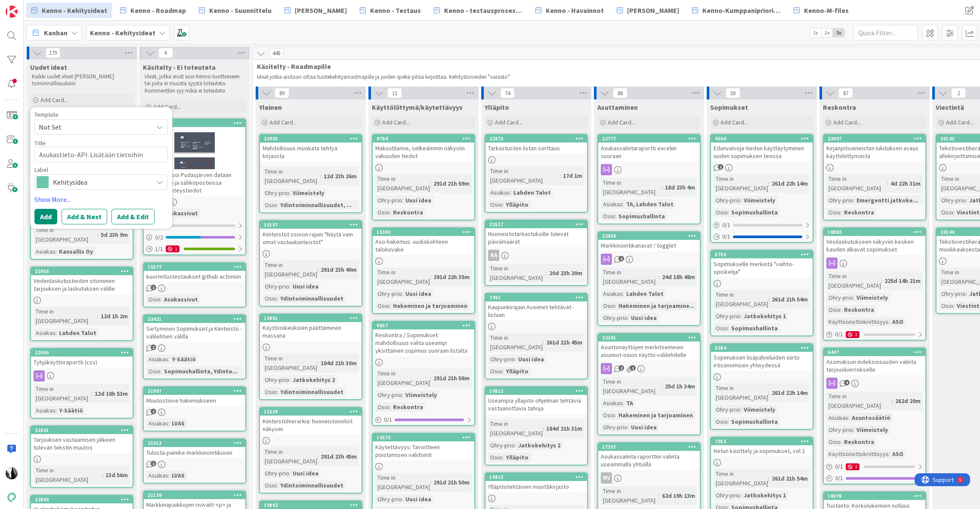
type textarea "x"
type textarea "Asukastieto-API: Lisätään tietoihin p"
type textarea "x"
type textarea "Asukastieto-API: Lisätään tietoihin po"
type textarea "x"
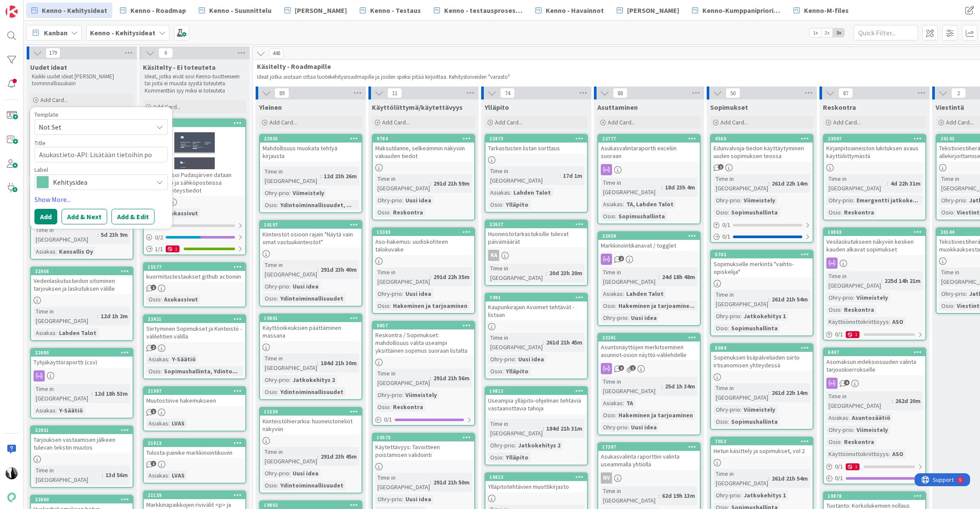
type textarea "Asukastieto-API: Lisätään tietoihin poi"
type textarea "x"
type textarea "Asukastieto-API: Lisätään tietoihin pois"
type textarea "x"
type textarea "Asukastieto-API: Lisätään tietoihin poism"
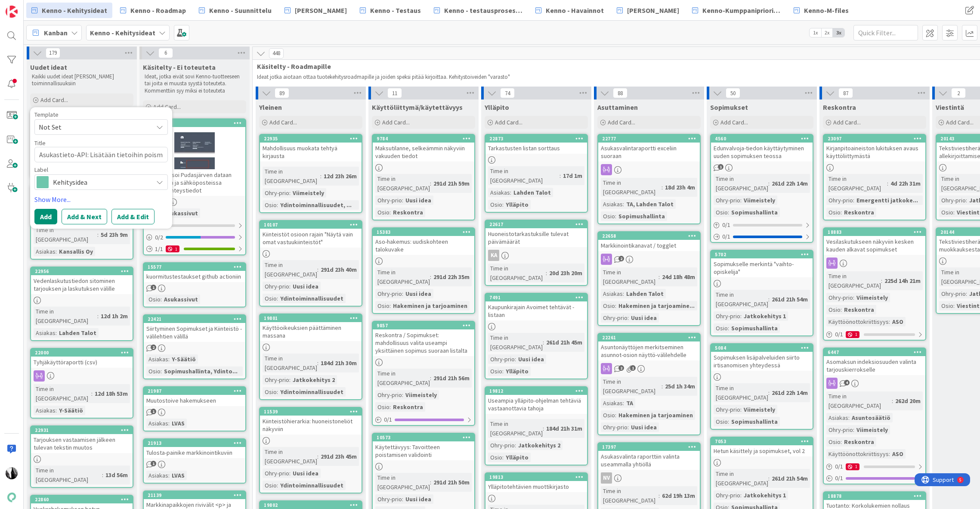
type textarea "x"
type textarea "Asukastieto-API: Lisätään tietoihin poismu"
type textarea "x"
type textarea "Asukastieto-API: Lisätään tietoihin poismuut"
type textarea "x"
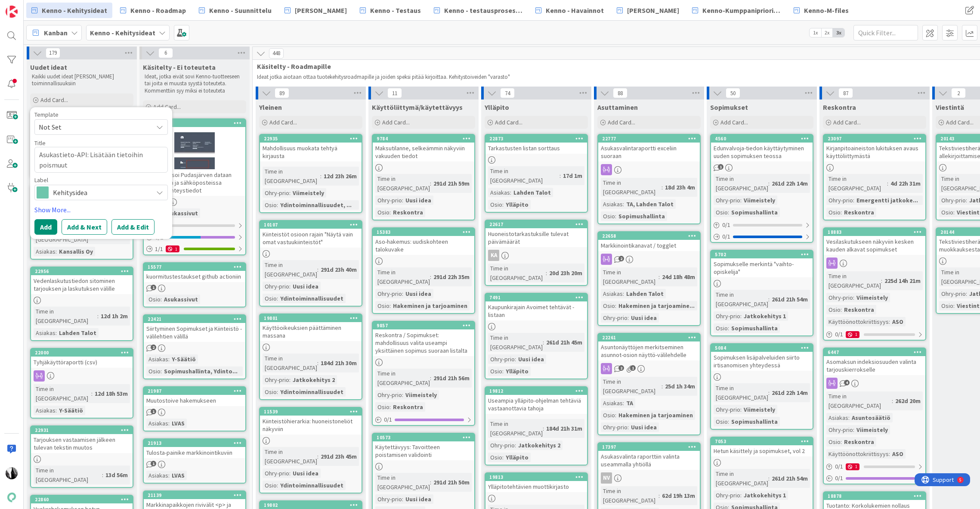
type textarea "Asukastieto-API: Lisätään tietoihin poismuuto"
type textarea "x"
type textarea "Asukastieto-API: Lisätään tietoihin poismuuton"
type textarea "x"
type textarea "Asukastieto-API: Lisätään tietoihin poismuuton"
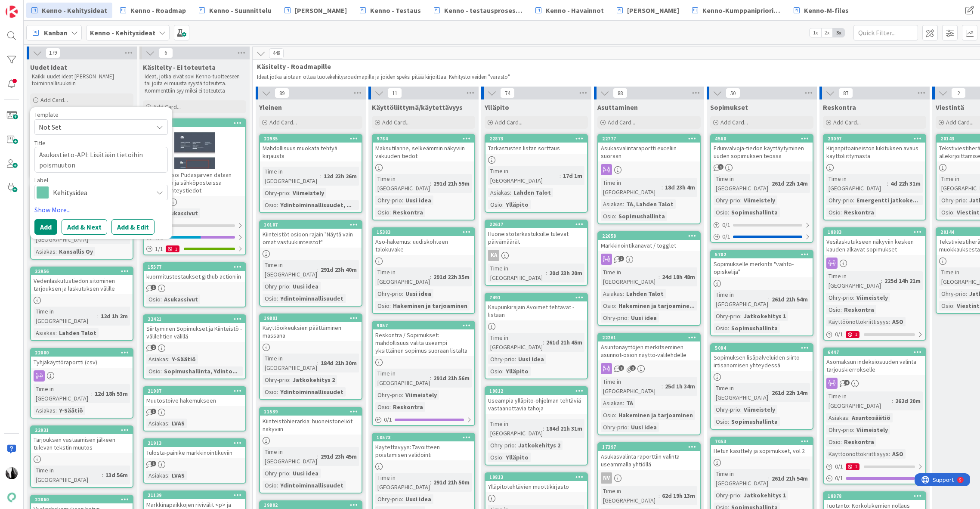
type textarea "x"
type textarea "Asukastieto-API: Lisätään tietoihin poismuuton s"
type textarea "x"
type textarea "Asukastieto-API: Lisätään tietoihin poismuuton sy"
type textarea "x"
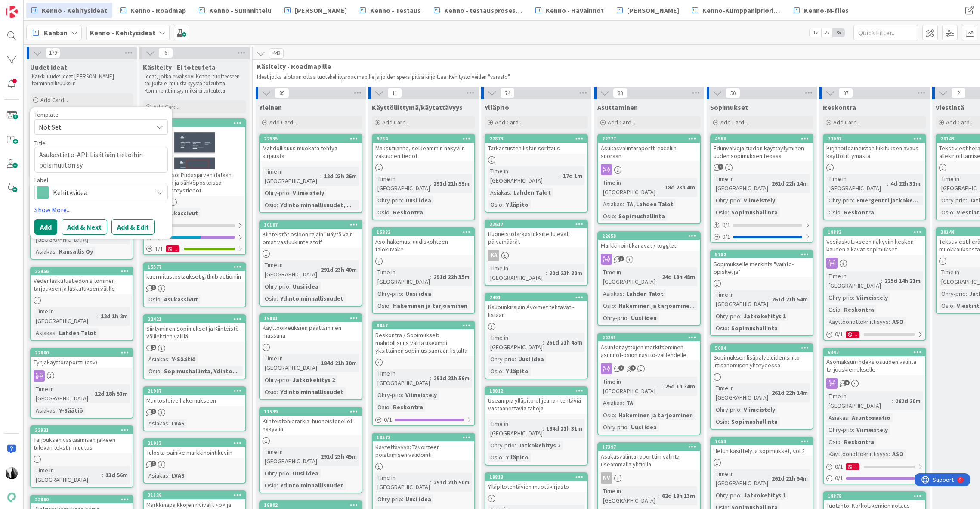
type textarea "Asukastieto-API: Lisätään tietoihin poismuuton syy"
type textarea "x"
type textarea "Asukastieto-API: Lisätään tietoihin poismuuton syyt"
click at [63, 209] on link "Show More..." at bounding box center [100, 209] width 133 height 10
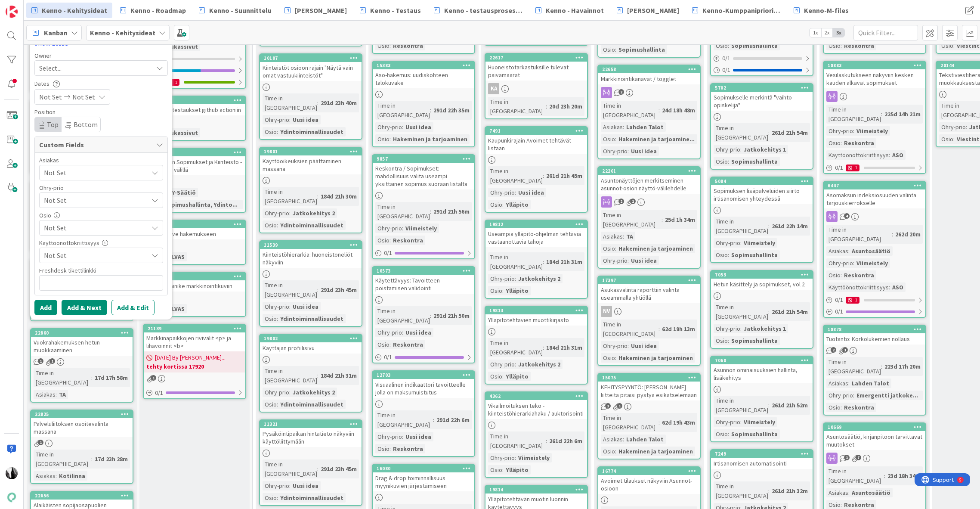
scroll to position [182, 0]
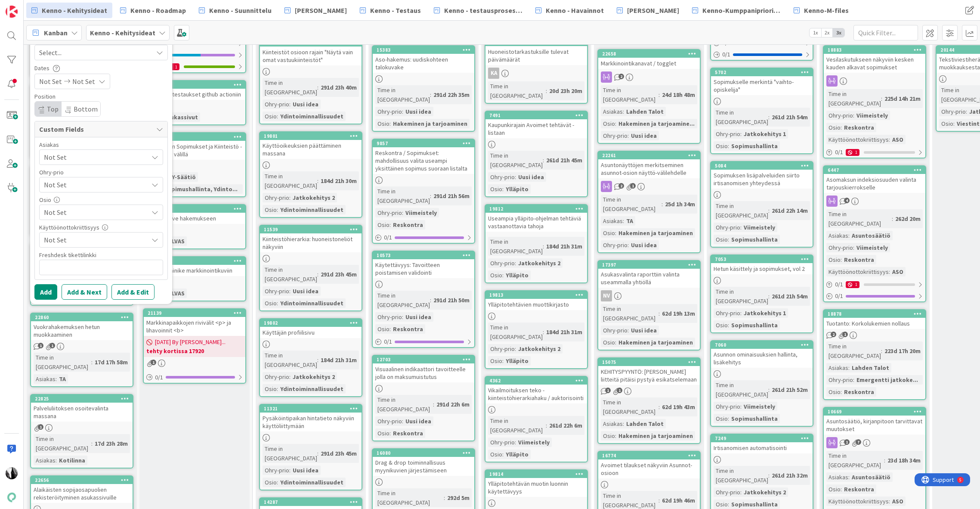
click at [93, 213] on span "Not Set" at bounding box center [96, 212] width 104 height 10
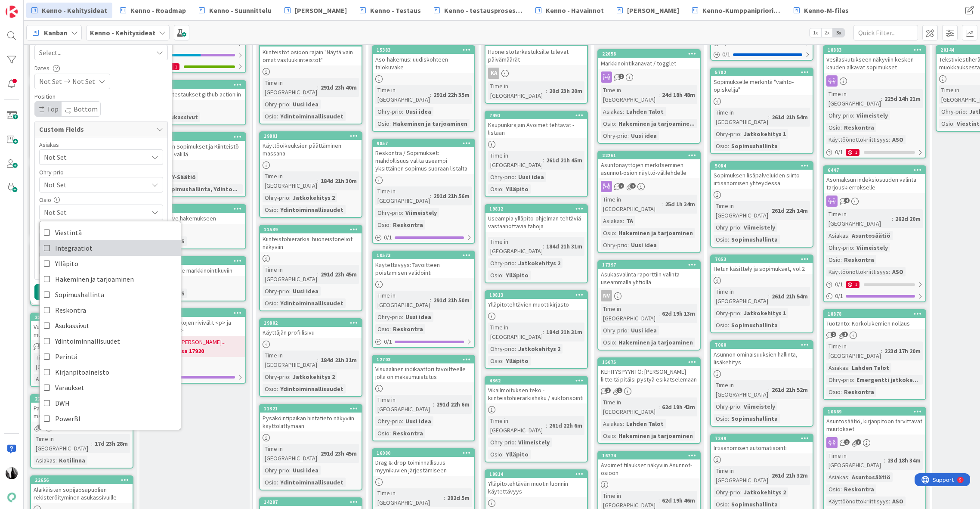
click at [82, 245] on span "Integraatiot" at bounding box center [73, 247] width 37 height 13
click at [167, 209] on div "Asiakas Not Set Ohry-prio Not Set Osio Integraatiot Viestintä Integraatiot Yllä…" at bounding box center [101, 208] width 133 height 142
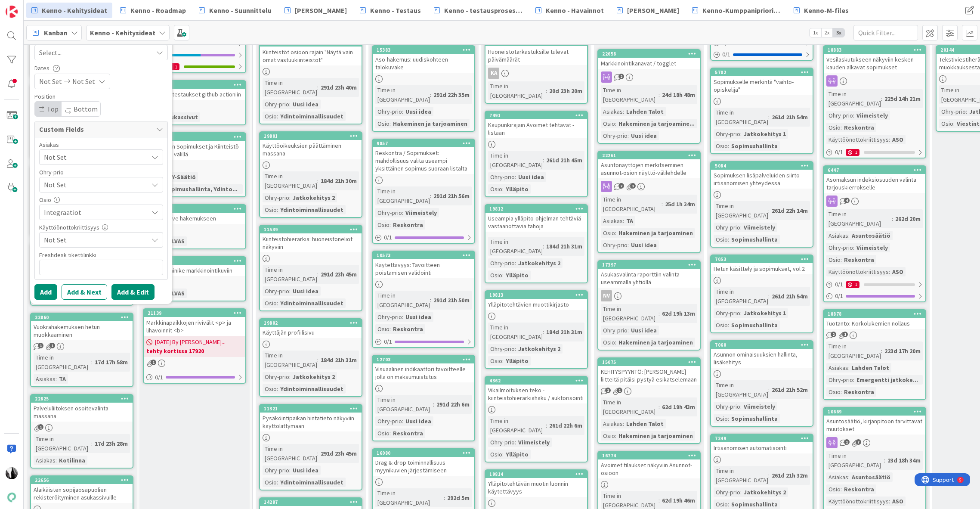
click at [129, 291] on button "Add & Edit" at bounding box center [132, 291] width 43 height 15
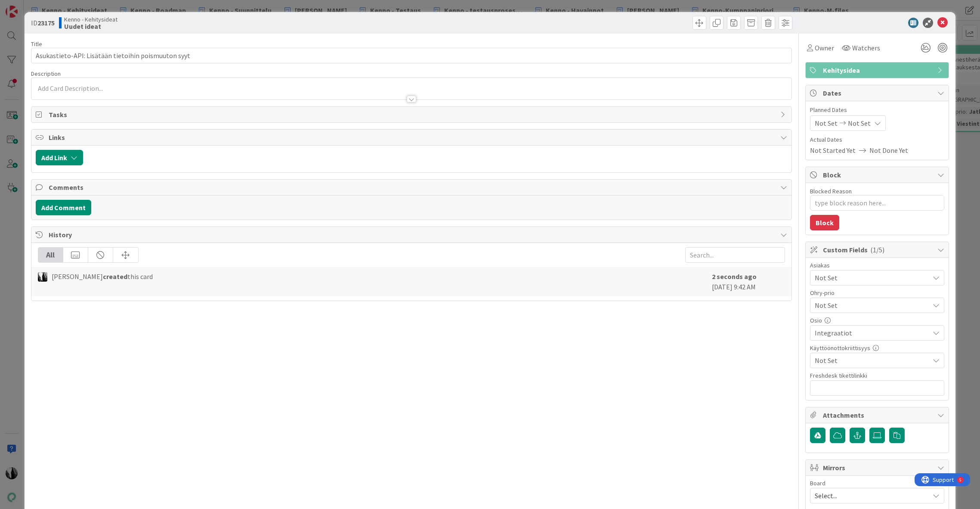
type textarea "x"
click at [90, 90] on div at bounding box center [411, 94] width 760 height 9
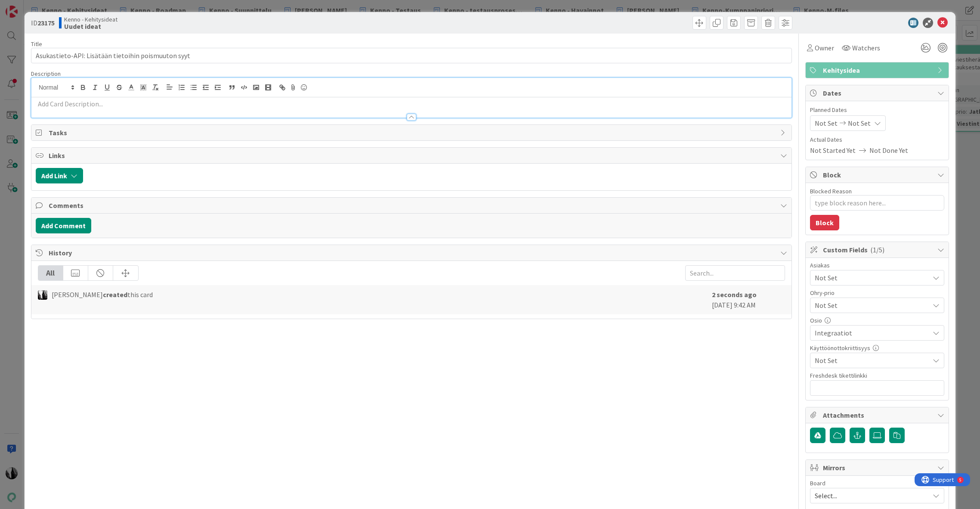
click at [95, 105] on p at bounding box center [411, 104] width 751 height 10
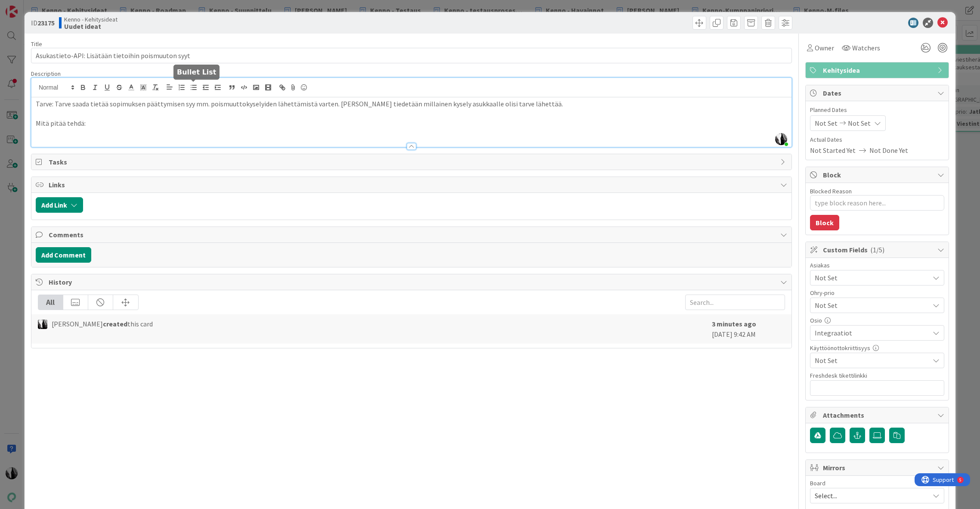
click at [195, 88] on icon "button" at bounding box center [194, 87] width 8 height 8
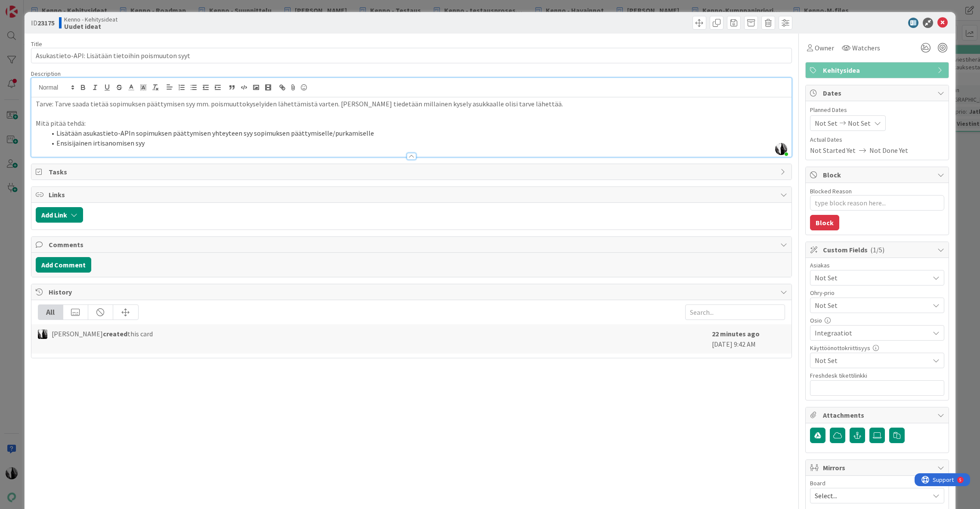
click at [56, 142] on li "Ensisijainen irtisanomisen syy" at bounding box center [416, 143] width 741 height 10
click at [193, 144] on li "Ensisijainen irtisanomisen syy" at bounding box center [416, 143] width 741 height 10
type textarea "x"
click at [293, 143] on li "Ensisijainen irtisanomisen syy -valikon vaihtoehdot" at bounding box center [416, 143] width 741 height 10
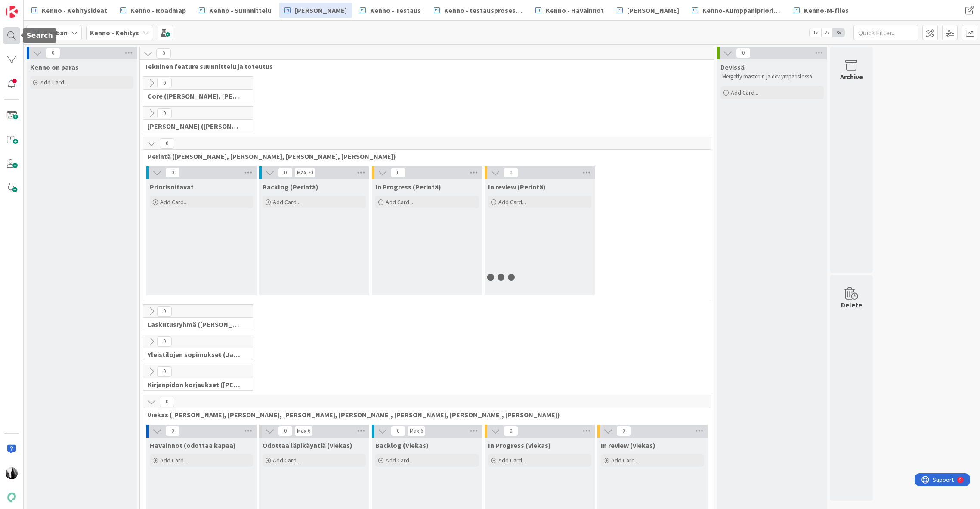
click at [10, 37] on div at bounding box center [11, 35] width 17 height 17
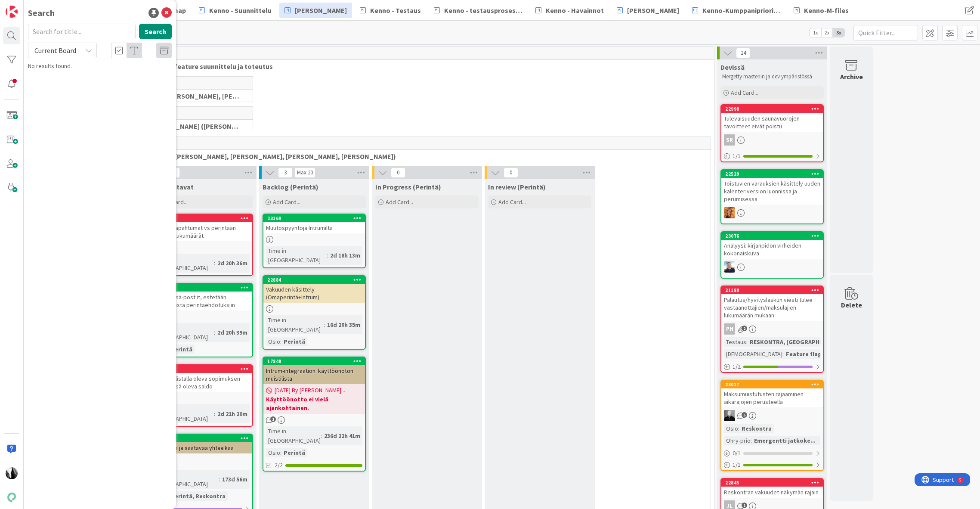
click at [77, 29] on input "text" at bounding box center [82, 31] width 108 height 15
type input "sopimuksen purkaminen"
click at [65, 49] on span "Current Board" at bounding box center [55, 50] width 42 height 9
click at [56, 86] on span "All Boards" at bounding box center [77, 86] width 89 height 13
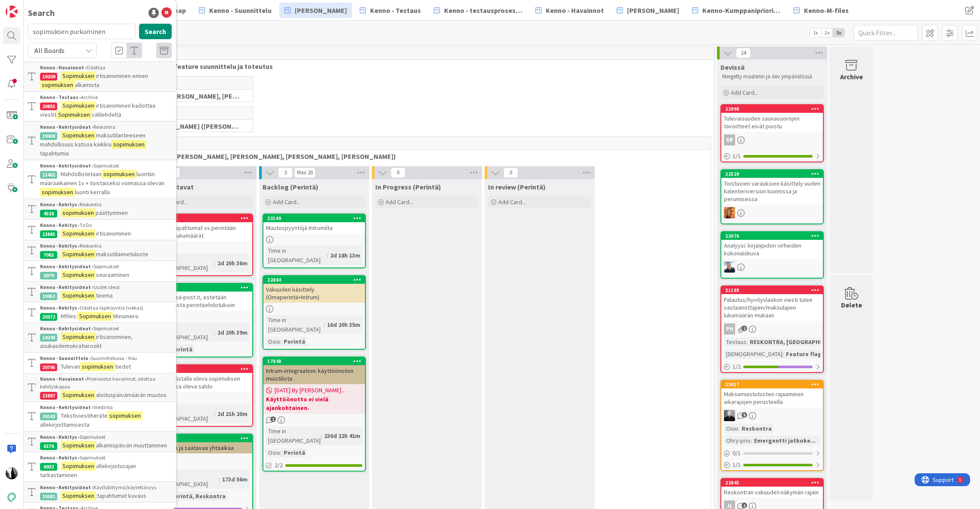
scroll to position [16, 0]
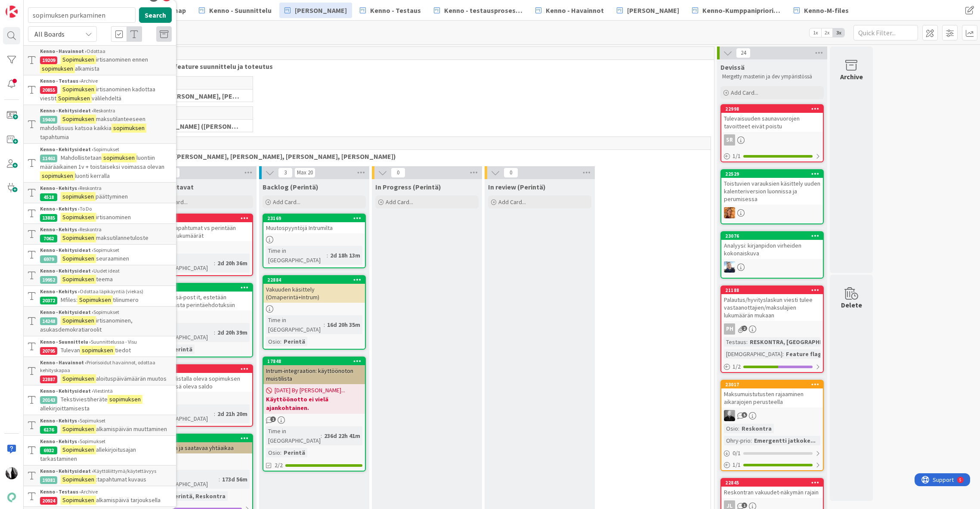
click at [106, 62] on span "irtisanominen ennen" at bounding box center [122, 60] width 52 height 8
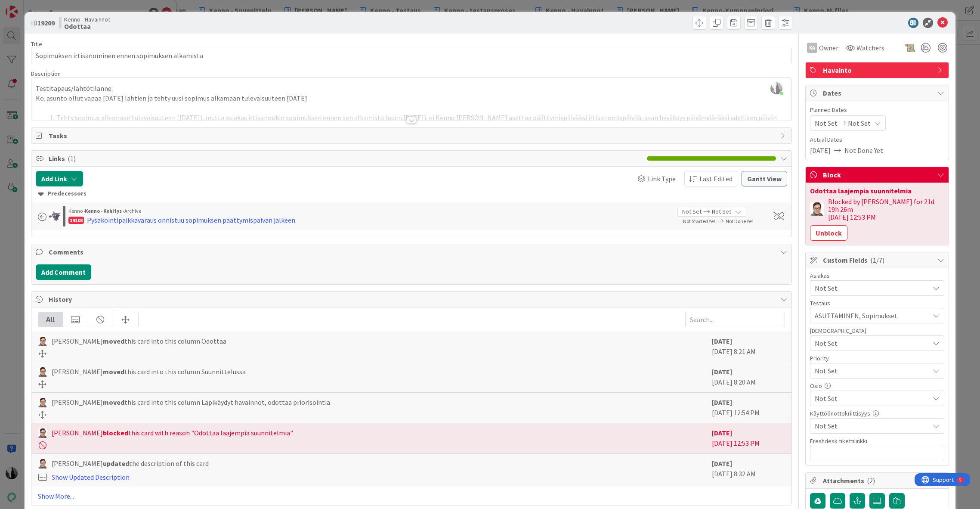
click at [410, 120] on div at bounding box center [411, 120] width 9 height 7
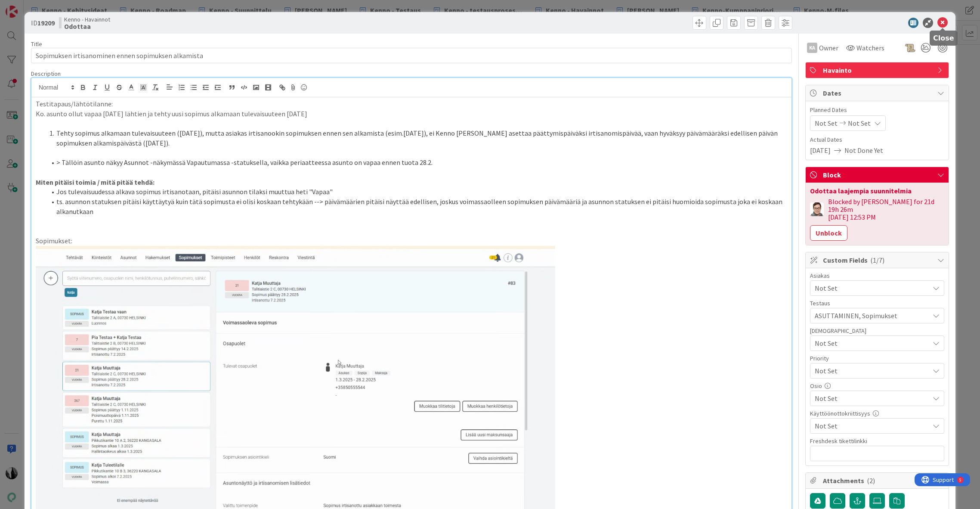
click at [943, 23] on icon at bounding box center [942, 23] width 10 height 10
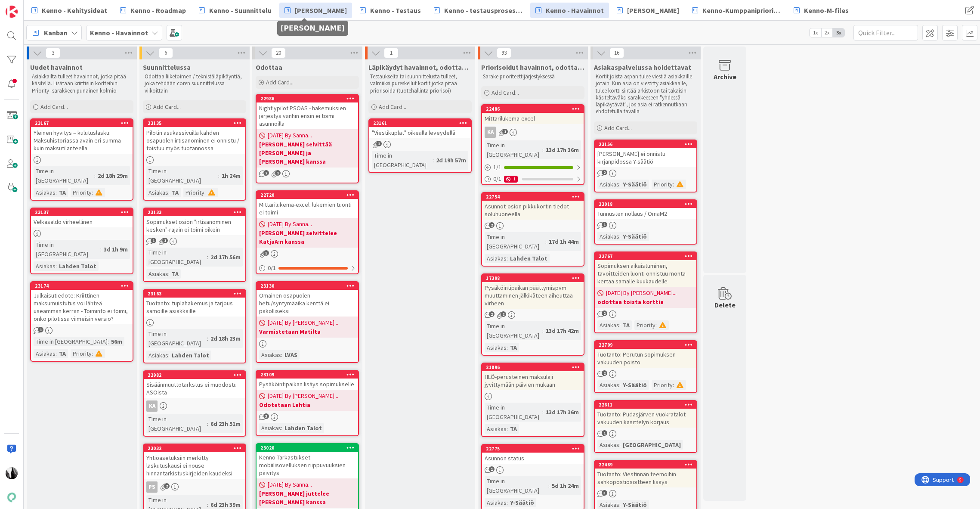
click at [309, 11] on span "[PERSON_NAME]" at bounding box center [321, 10] width 52 height 10
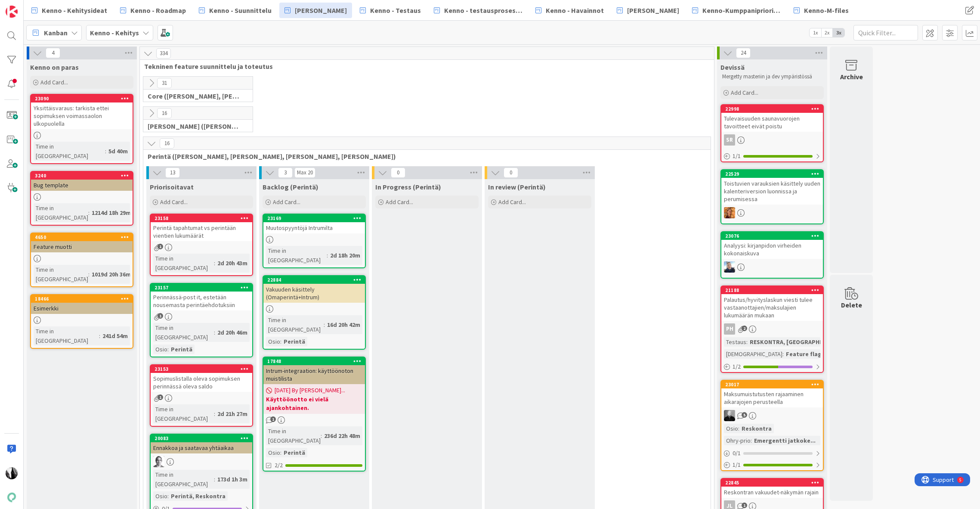
click at [150, 141] on icon at bounding box center [151, 143] width 9 height 9
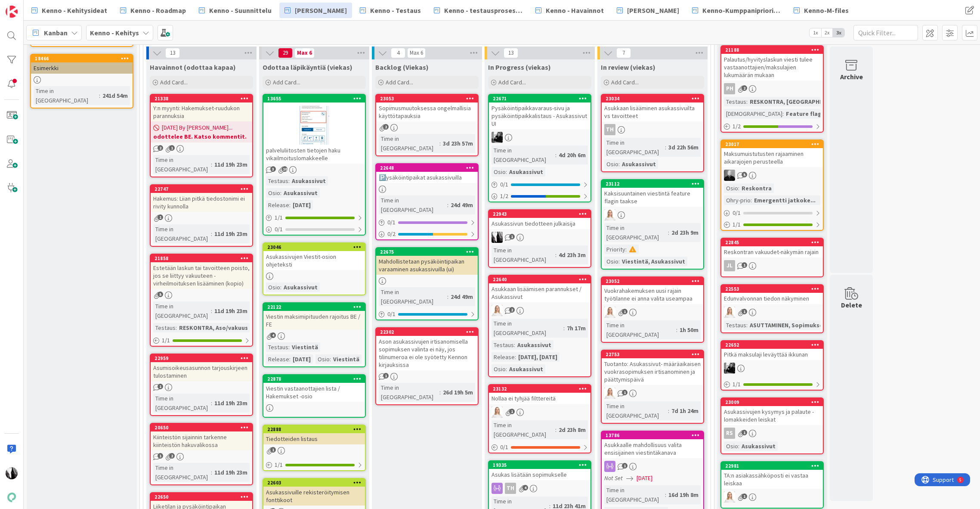
scroll to position [275, 0]
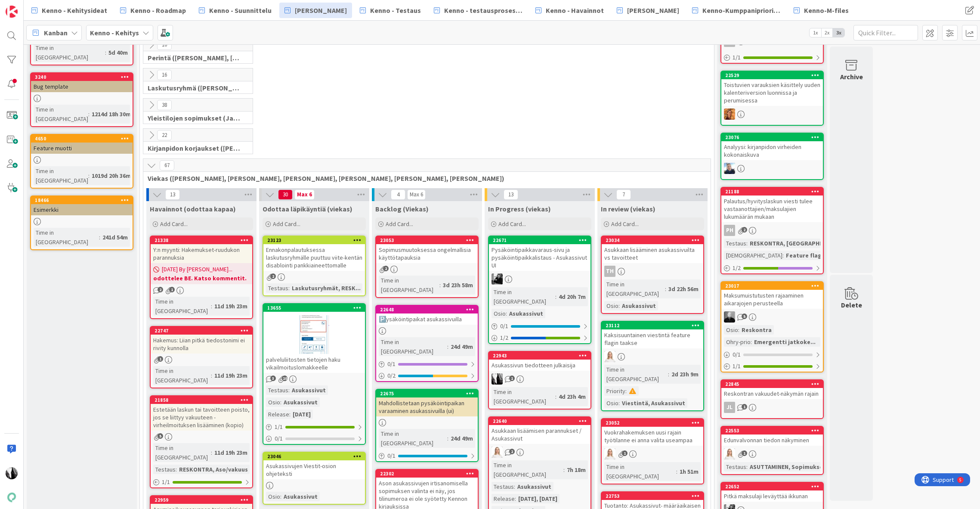
scroll to position [100, 0]
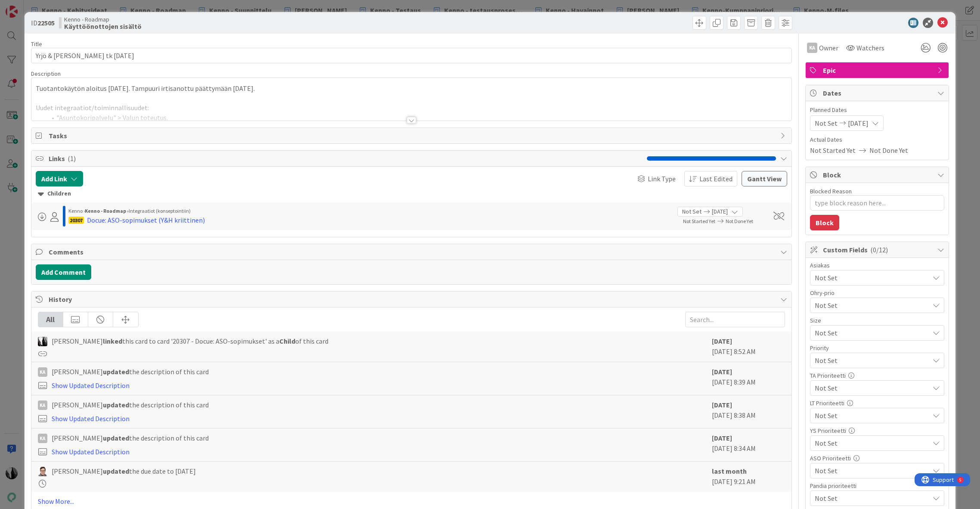
type textarea "x"
click at [412, 120] on div at bounding box center [411, 120] width 9 height 7
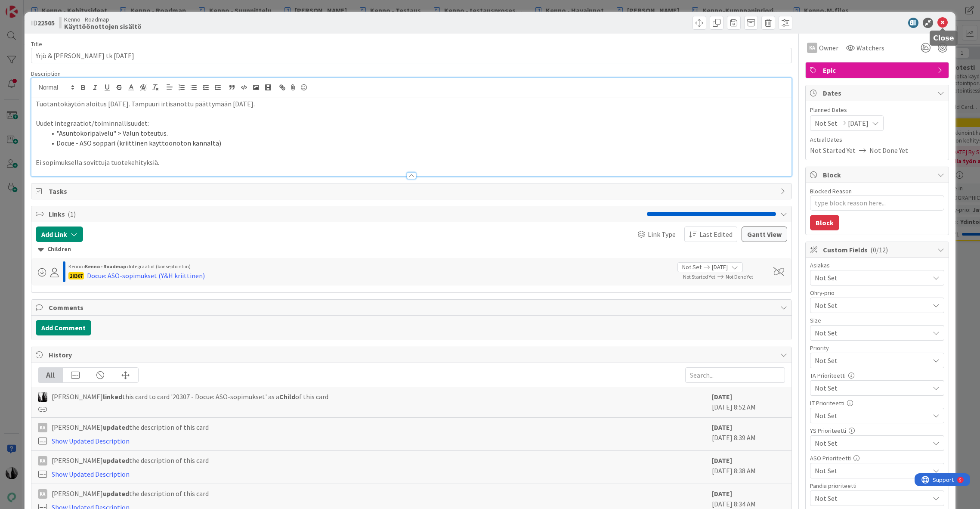
drag, startPoint x: 942, startPoint y: 22, endPoint x: 938, endPoint y: 19, distance: 5.2
click at [942, 22] on icon at bounding box center [942, 23] width 10 height 10
